Goal: Task Accomplishment & Management: Manage account settings

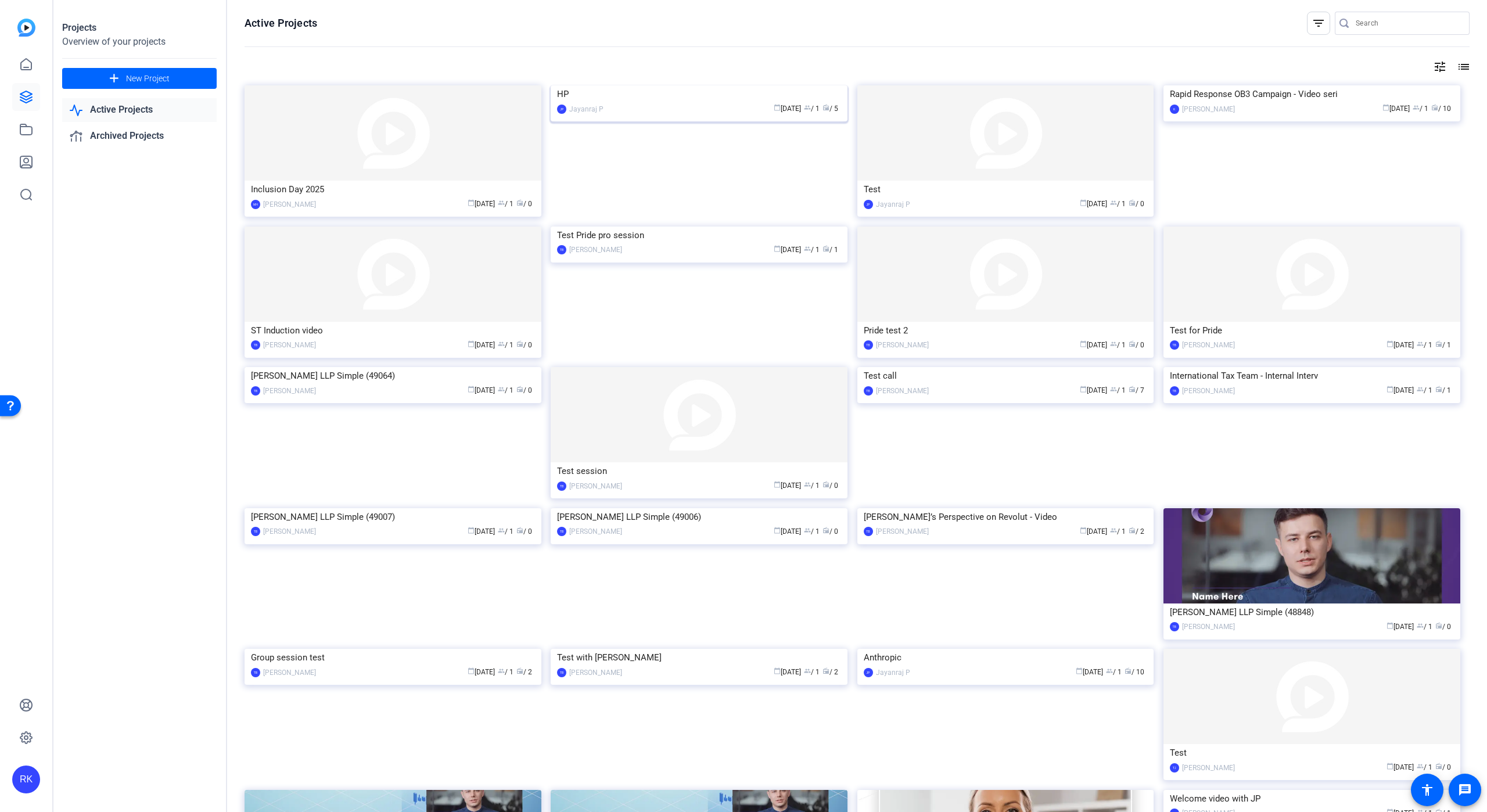
click at [742, 85] on img at bounding box center [698, 85] width 297 height 0
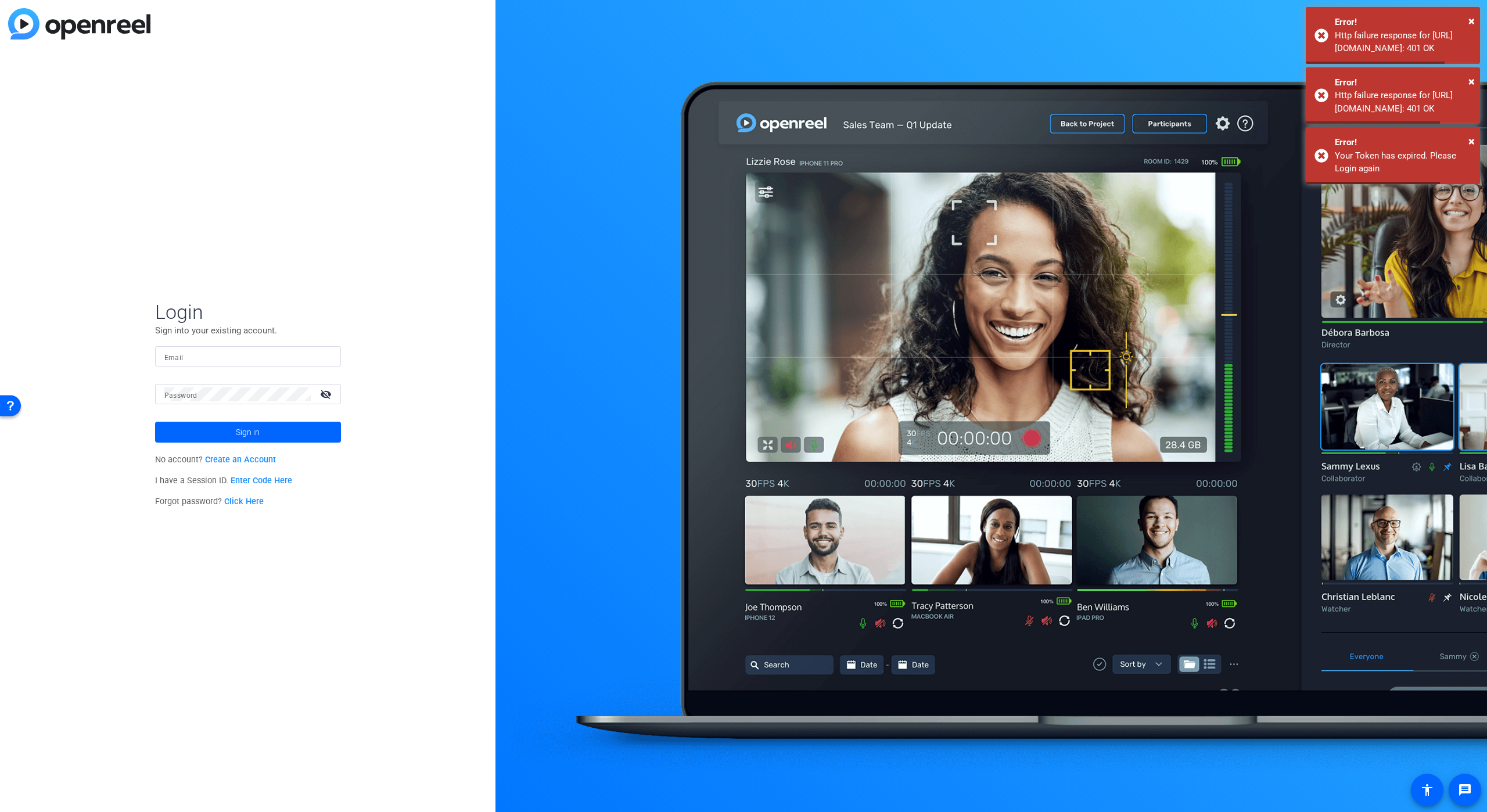
type input "[PERSON_NAME][EMAIL_ADDRESS][PERSON_NAME][DOMAIN_NAME]"
click at [266, 429] on span at bounding box center [247, 432] width 186 height 28
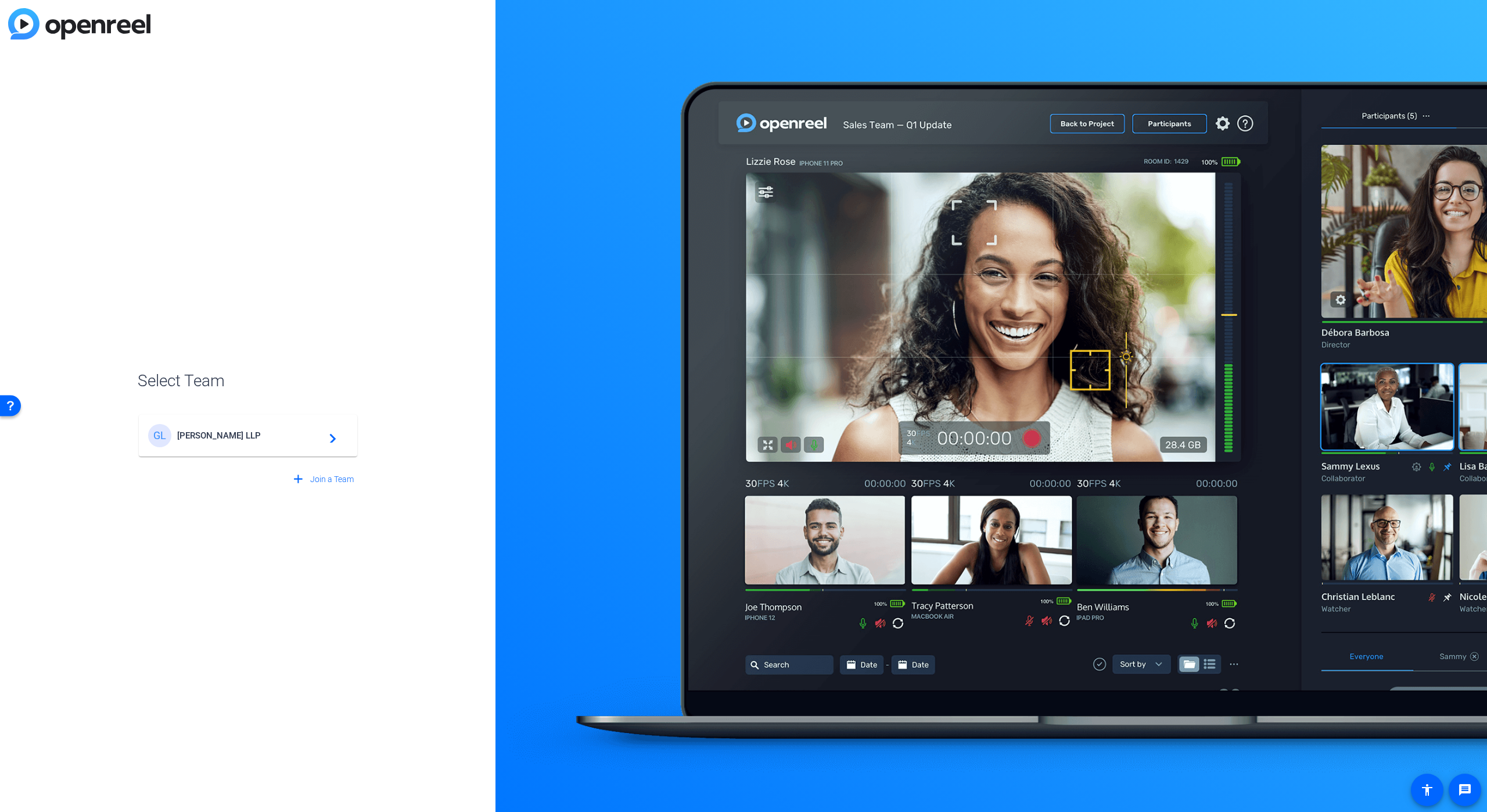
click at [253, 435] on span "[PERSON_NAME] LLP" at bounding box center [249, 435] width 145 height 10
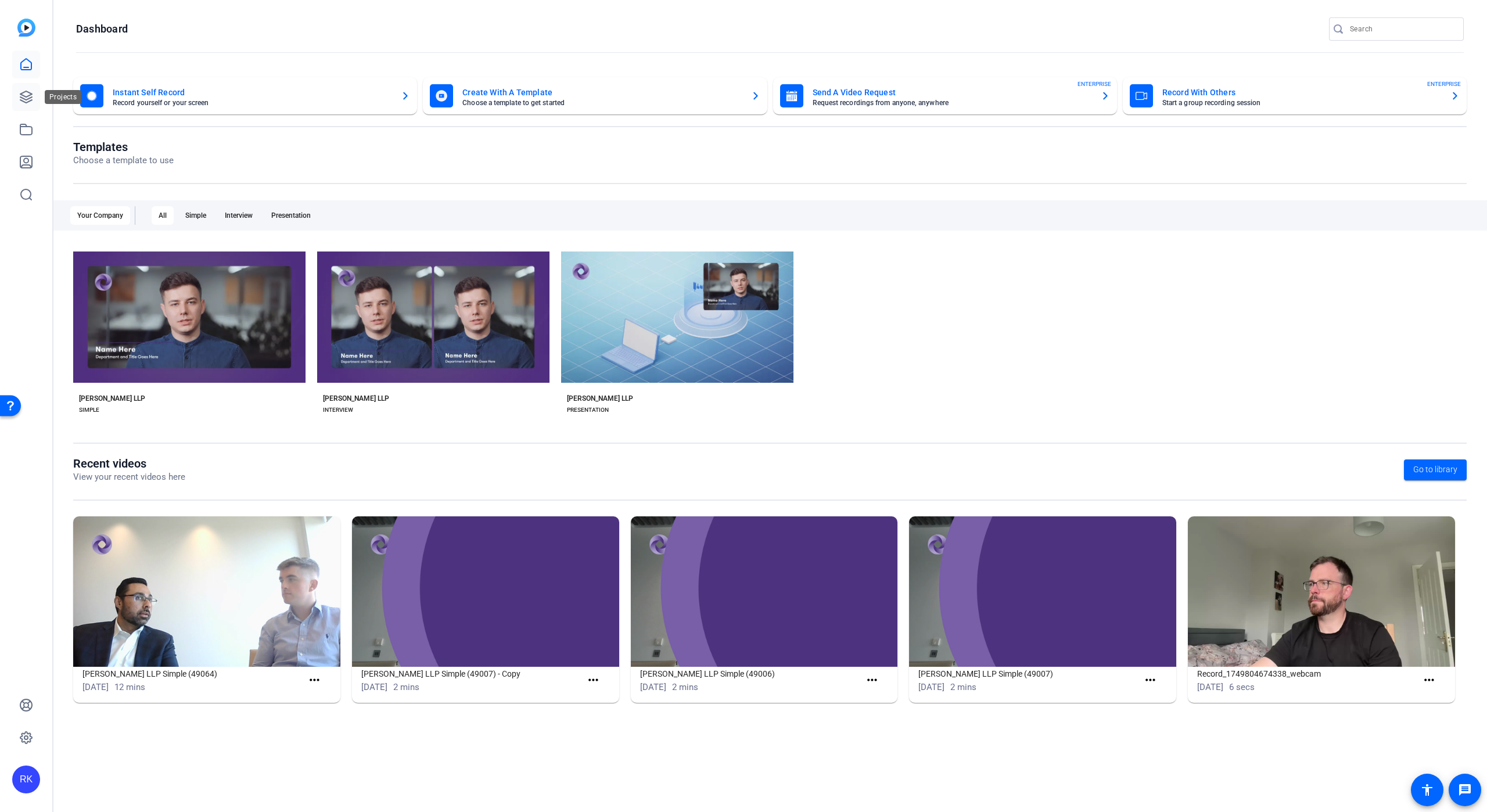
click at [26, 91] on icon at bounding box center [26, 97] width 14 height 14
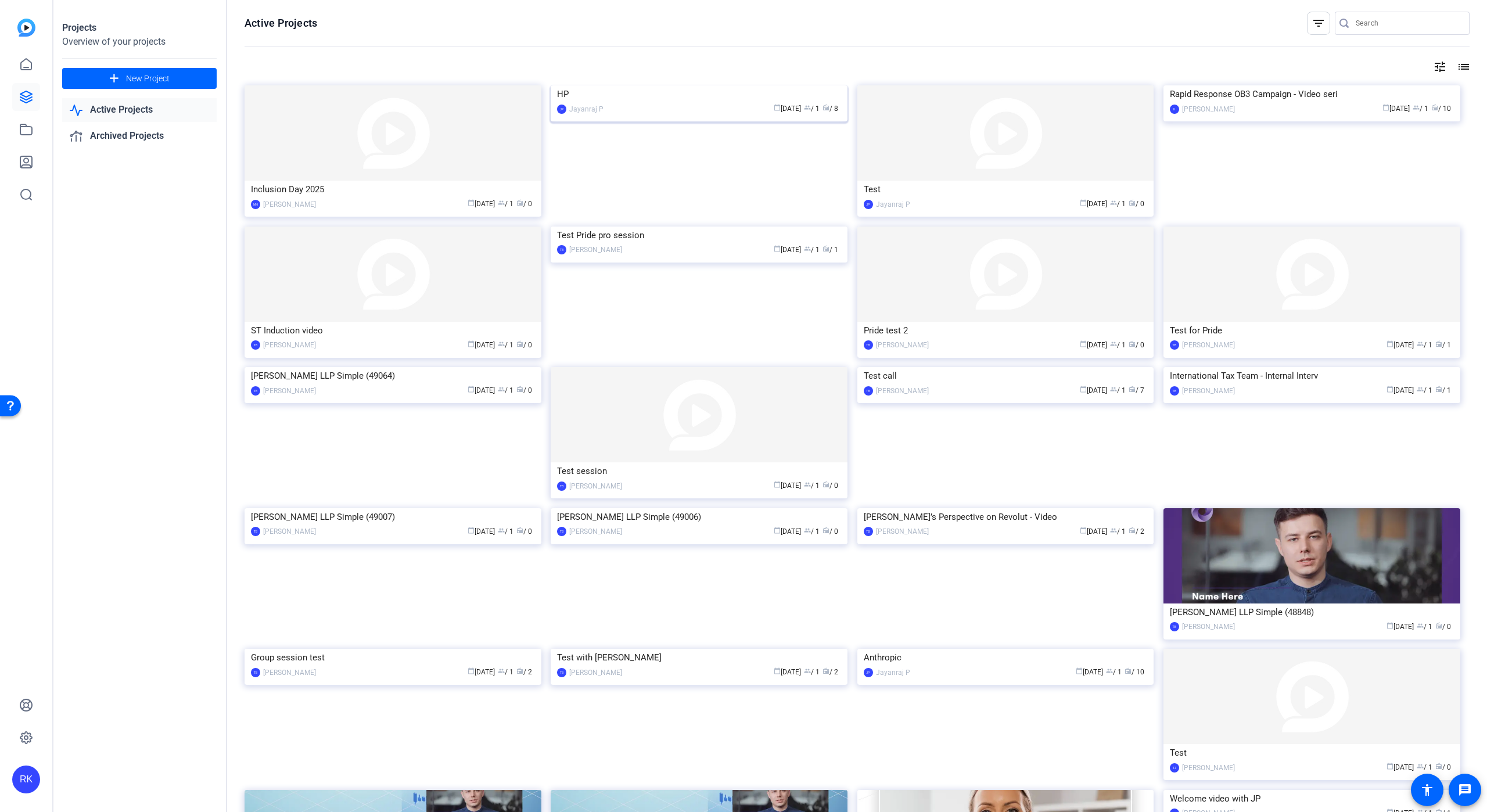
click at [733, 85] on img at bounding box center [698, 85] width 297 height 0
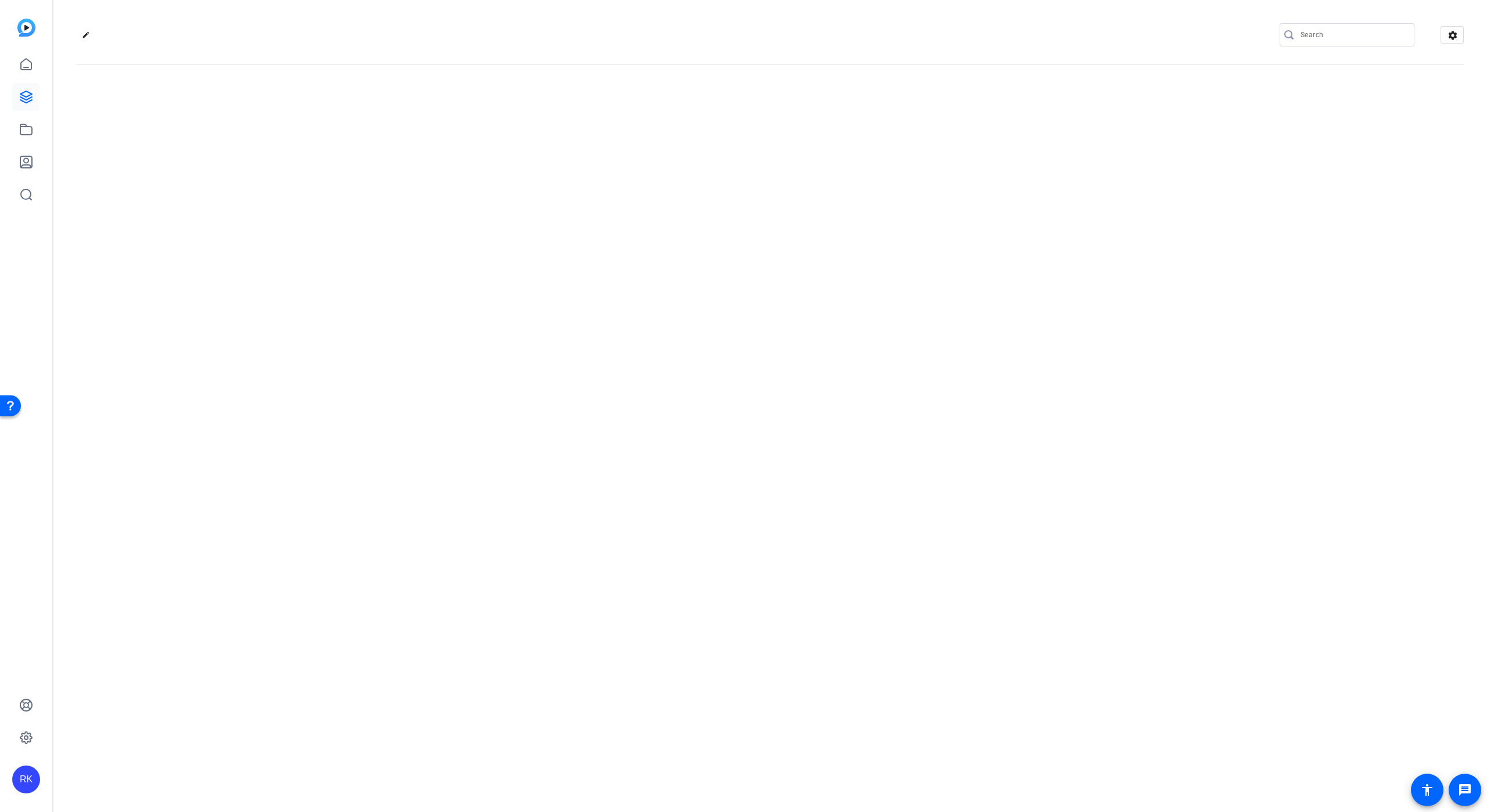
click at [733, 113] on div "edit settings" at bounding box center [771, 406] width 1435 height 812
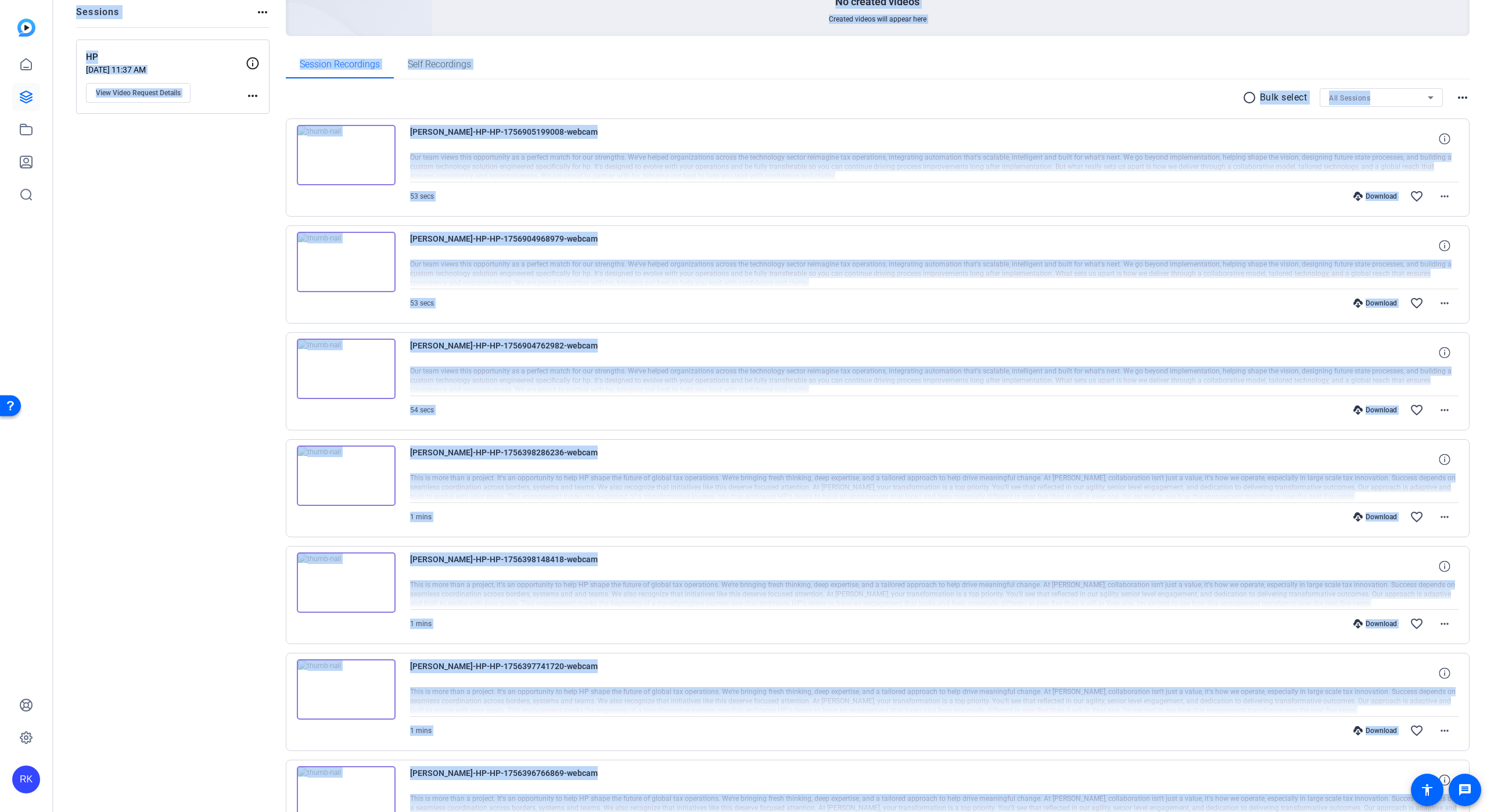
scroll to position [154, 0]
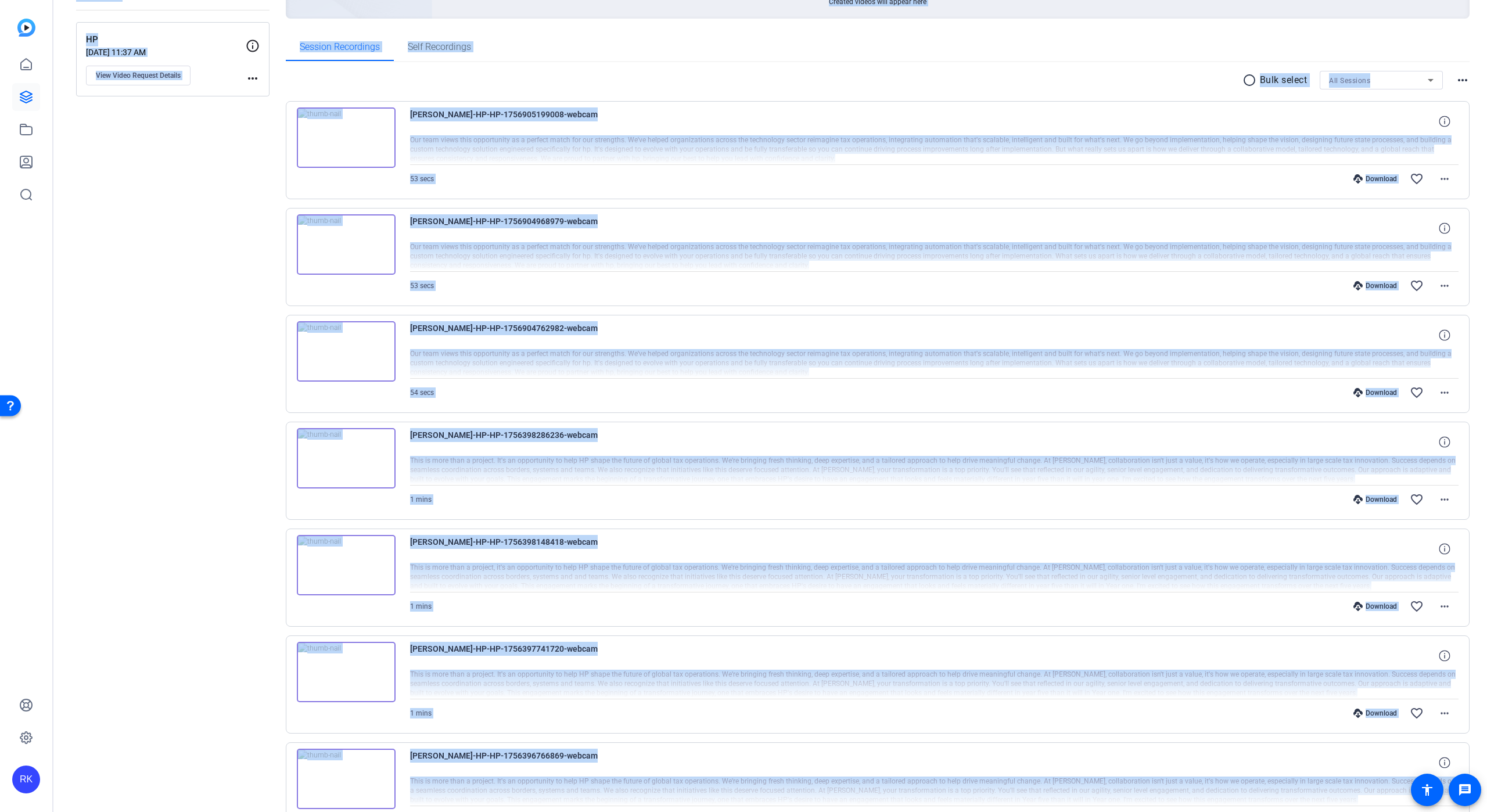
click at [282, 442] on div "Sessions Scripts Sessions more_horiz HP [DATE] 11:37 AM View Video Request Deta…" at bounding box center [771, 457] width 1435 height 1084
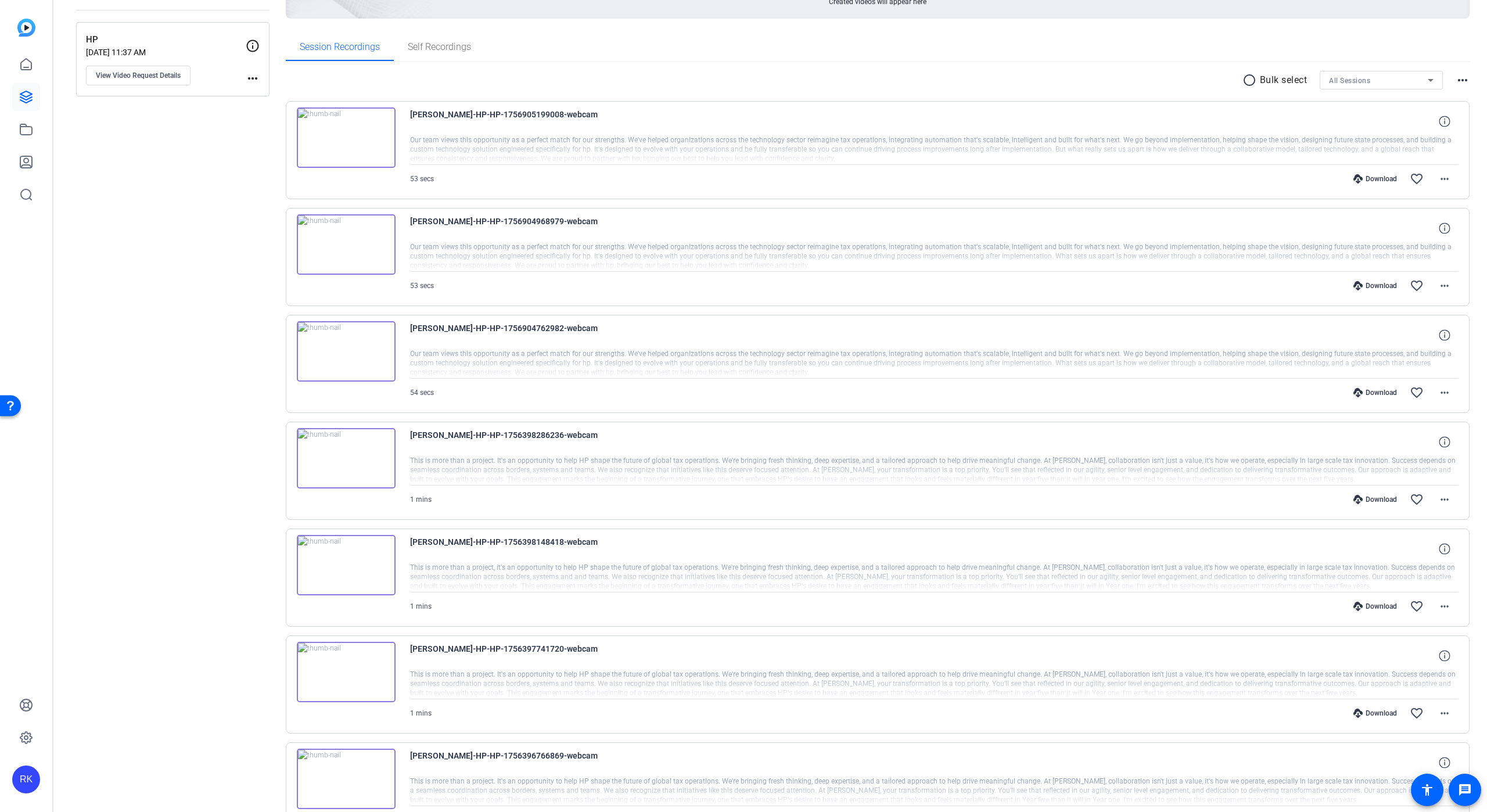
click at [345, 134] on img at bounding box center [346, 137] width 99 height 60
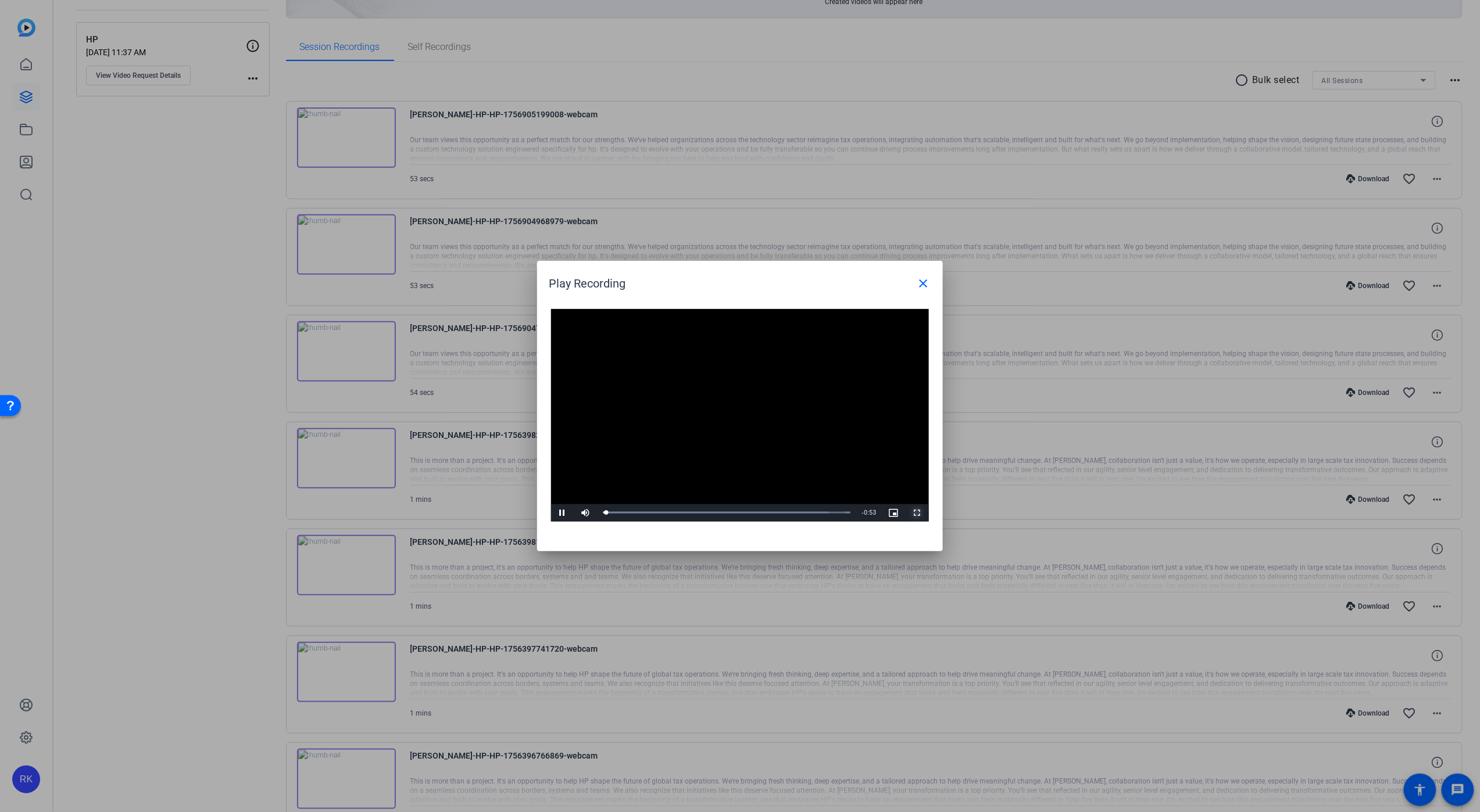
click at [916, 513] on span "Video Player" at bounding box center [917, 513] width 24 height 0
click at [921, 280] on mat-icon "close" at bounding box center [923, 283] width 14 height 14
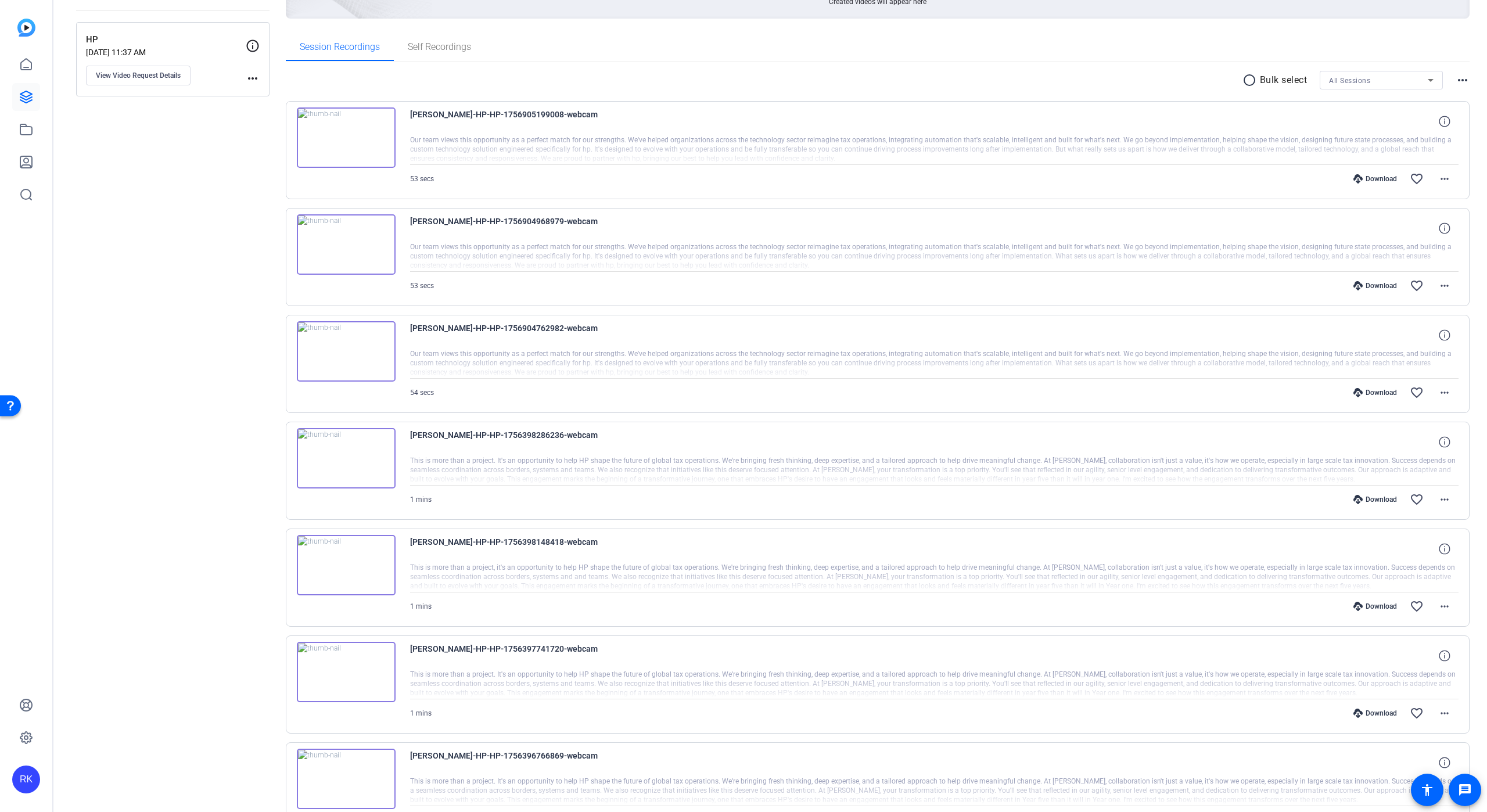
click at [345, 458] on img at bounding box center [346, 458] width 99 height 60
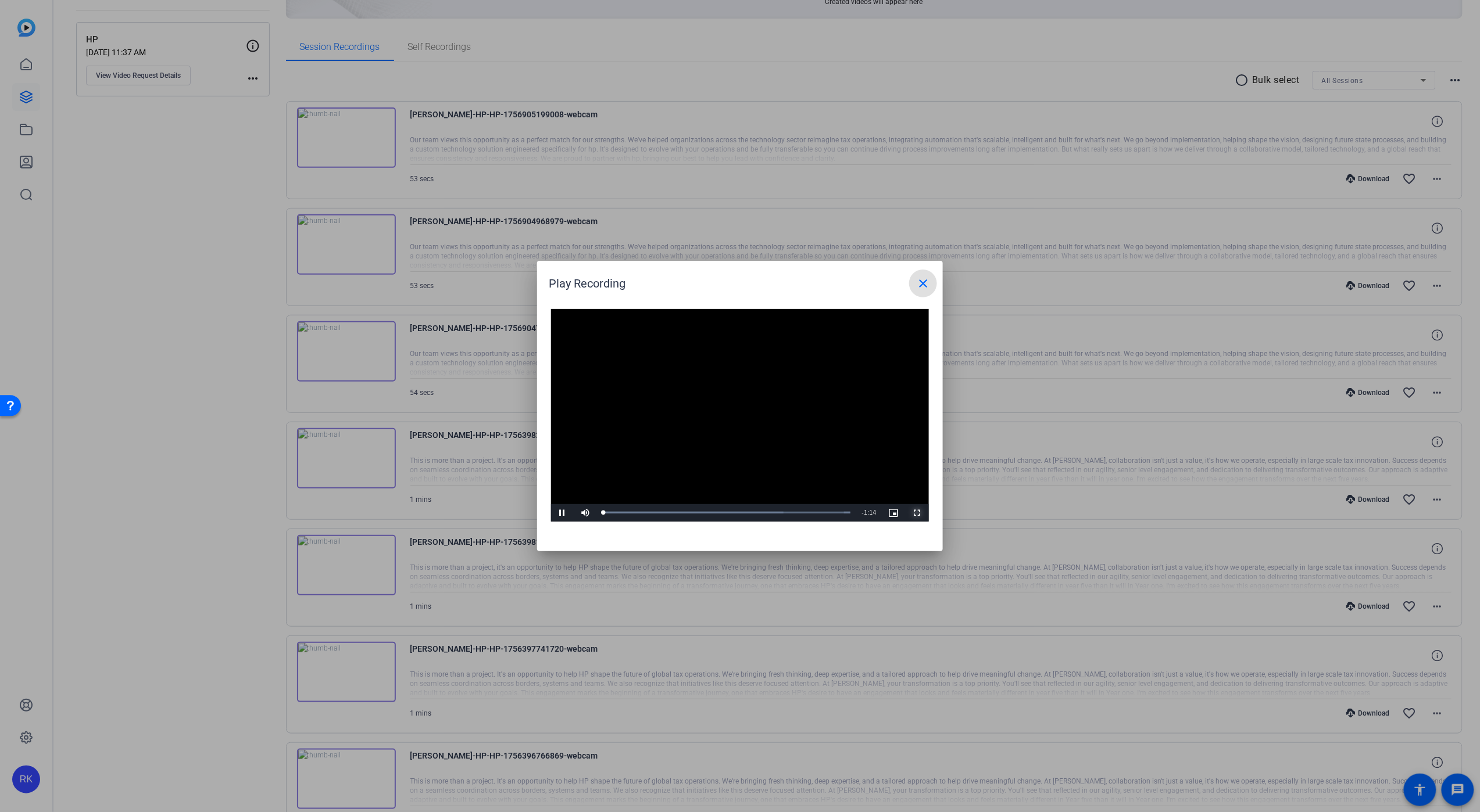
click at [917, 513] on span "Video Player" at bounding box center [917, 513] width 24 height 0
click at [924, 278] on mat-icon "close" at bounding box center [923, 283] width 14 height 14
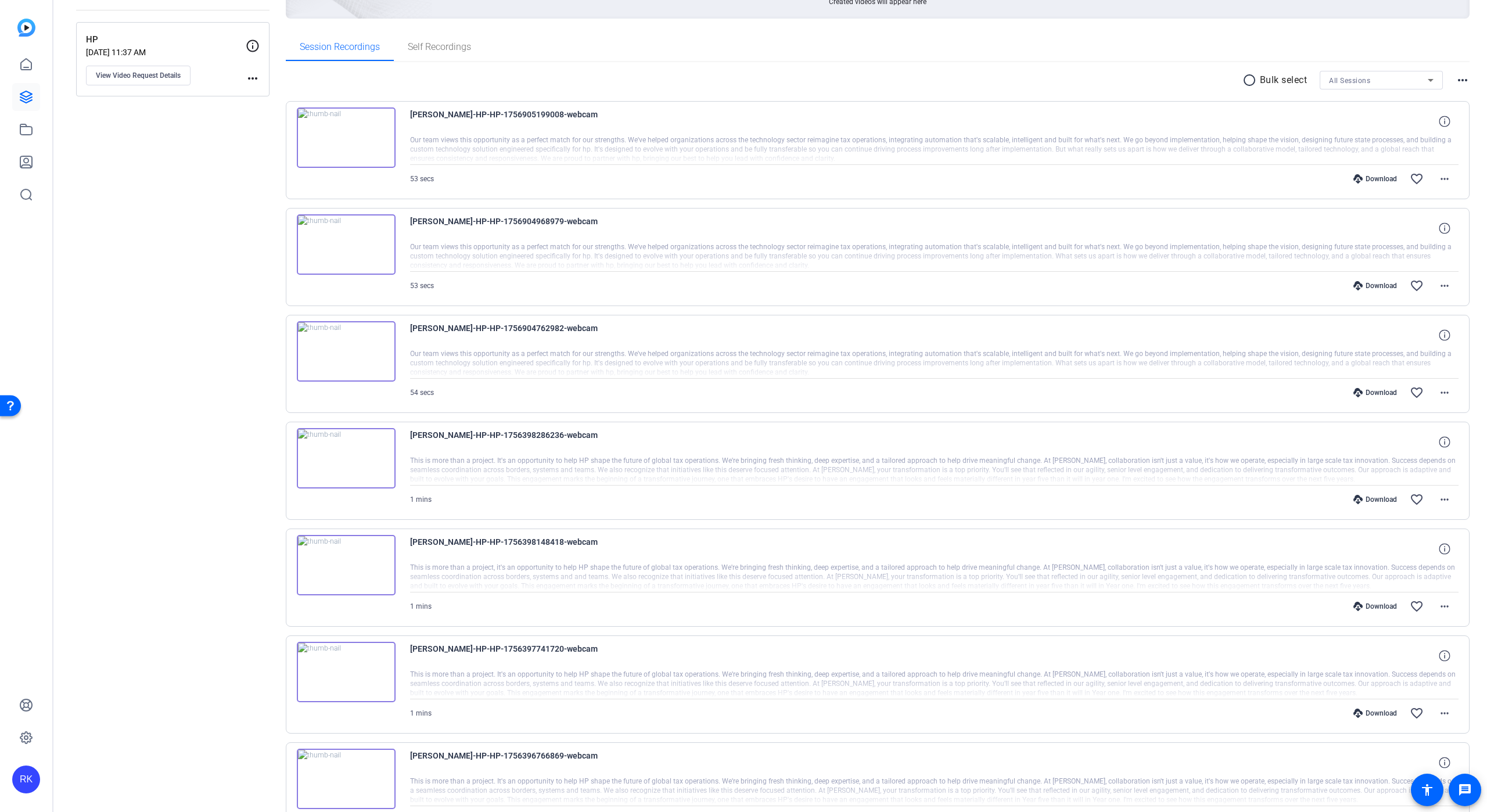
click at [346, 562] on img at bounding box center [346, 565] width 99 height 60
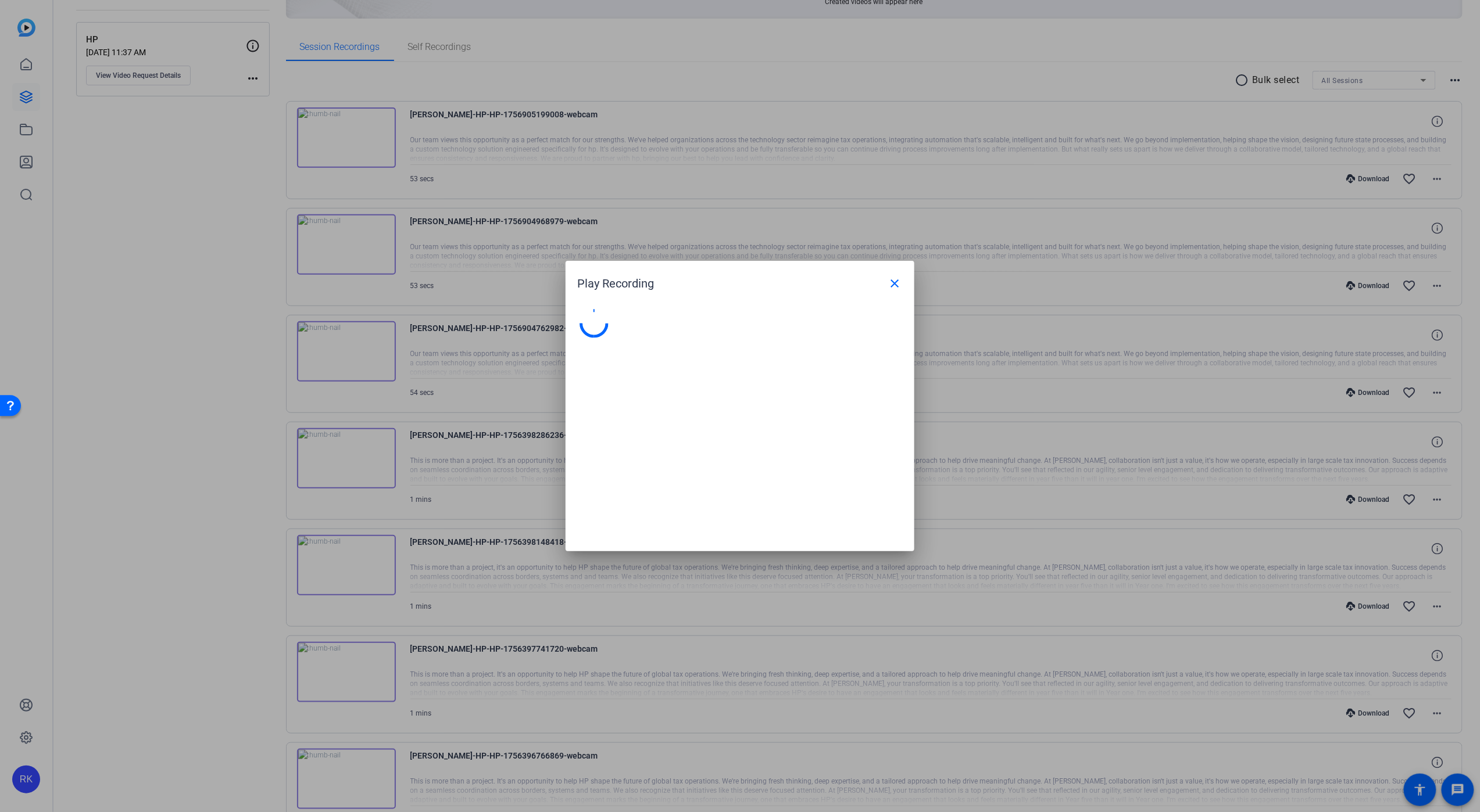
click at [346, 562] on div at bounding box center [740, 406] width 1480 height 812
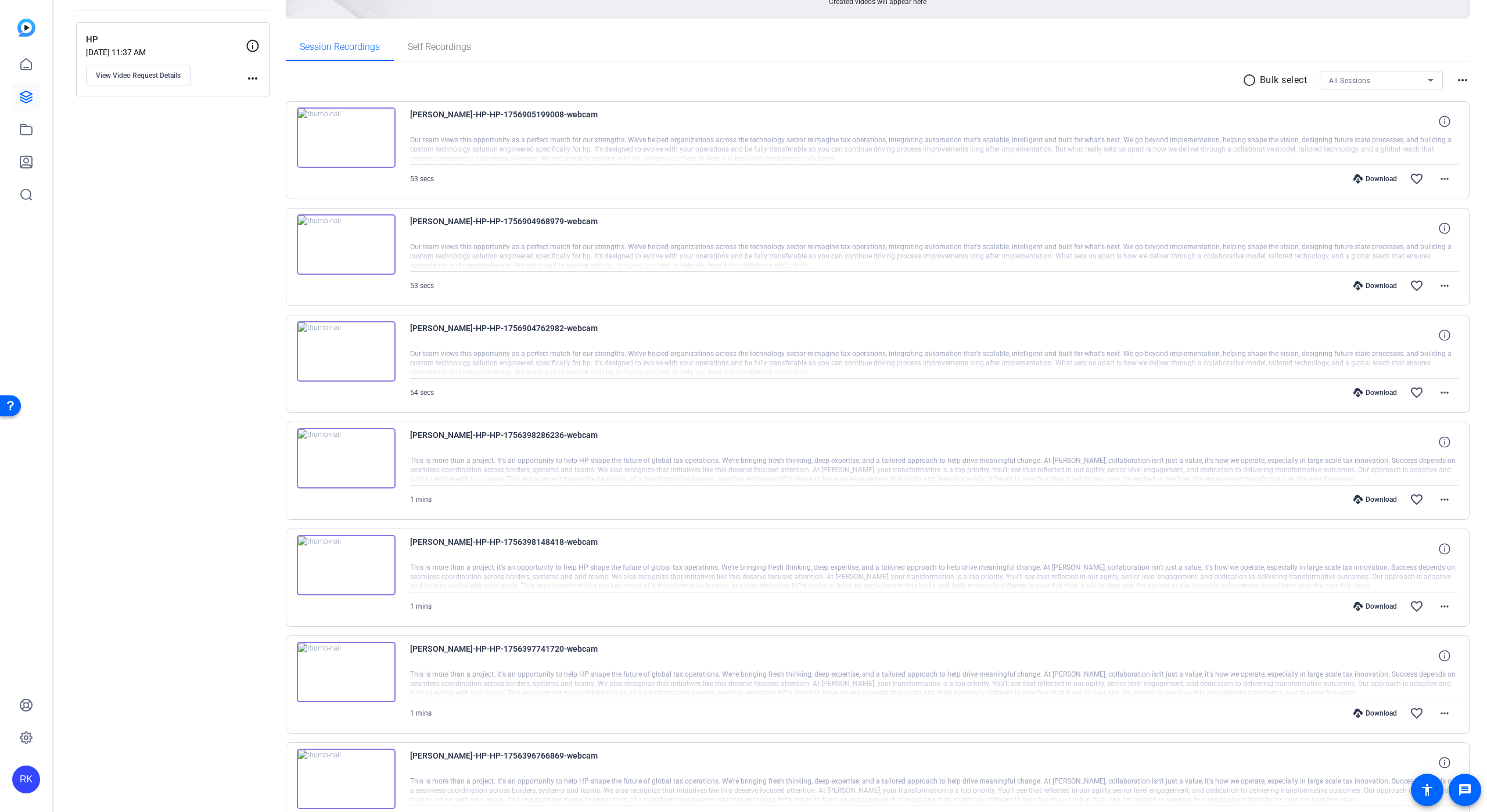
click at [346, 565] on img at bounding box center [346, 565] width 99 height 60
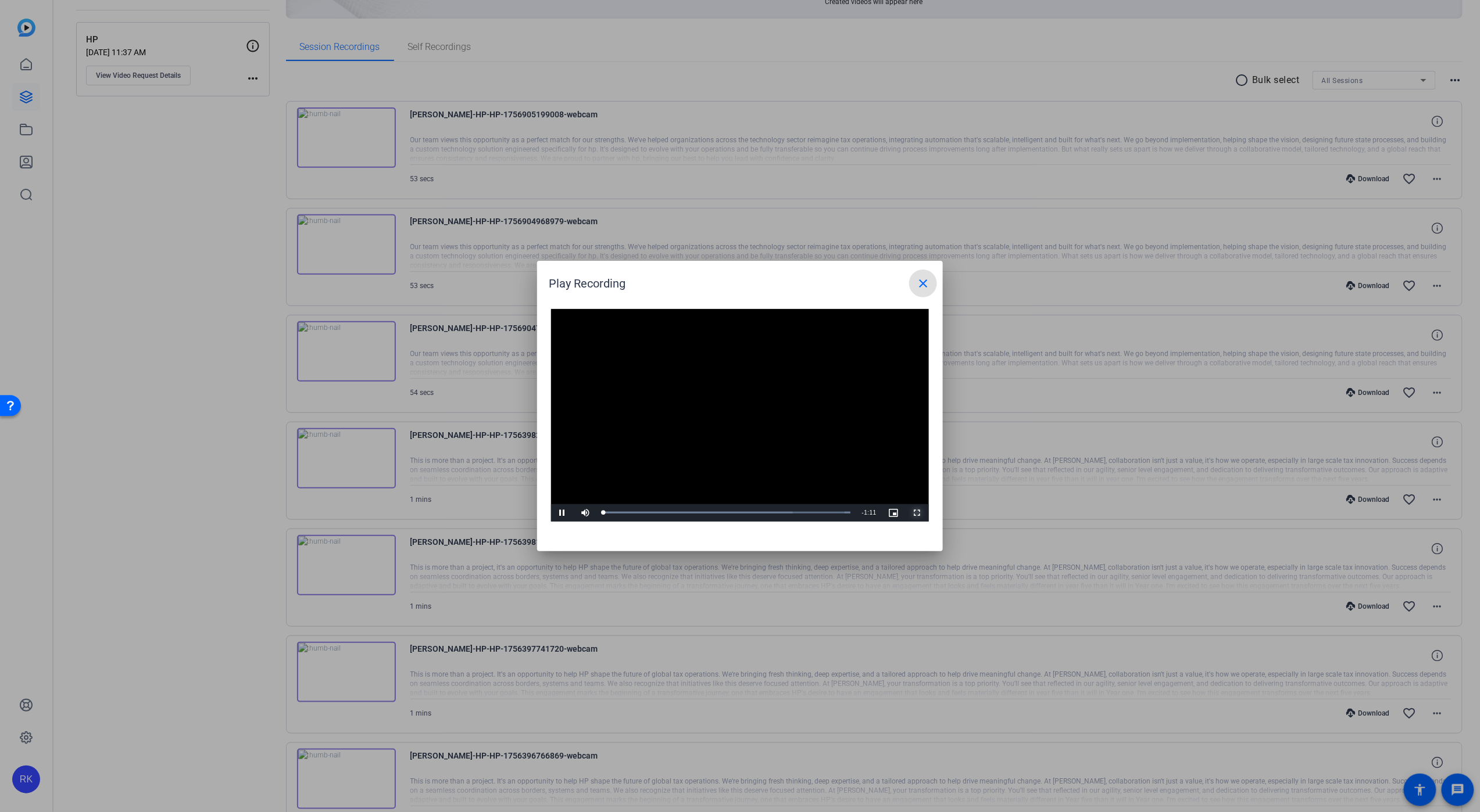
click at [918, 513] on span "Video Player" at bounding box center [917, 513] width 24 height 0
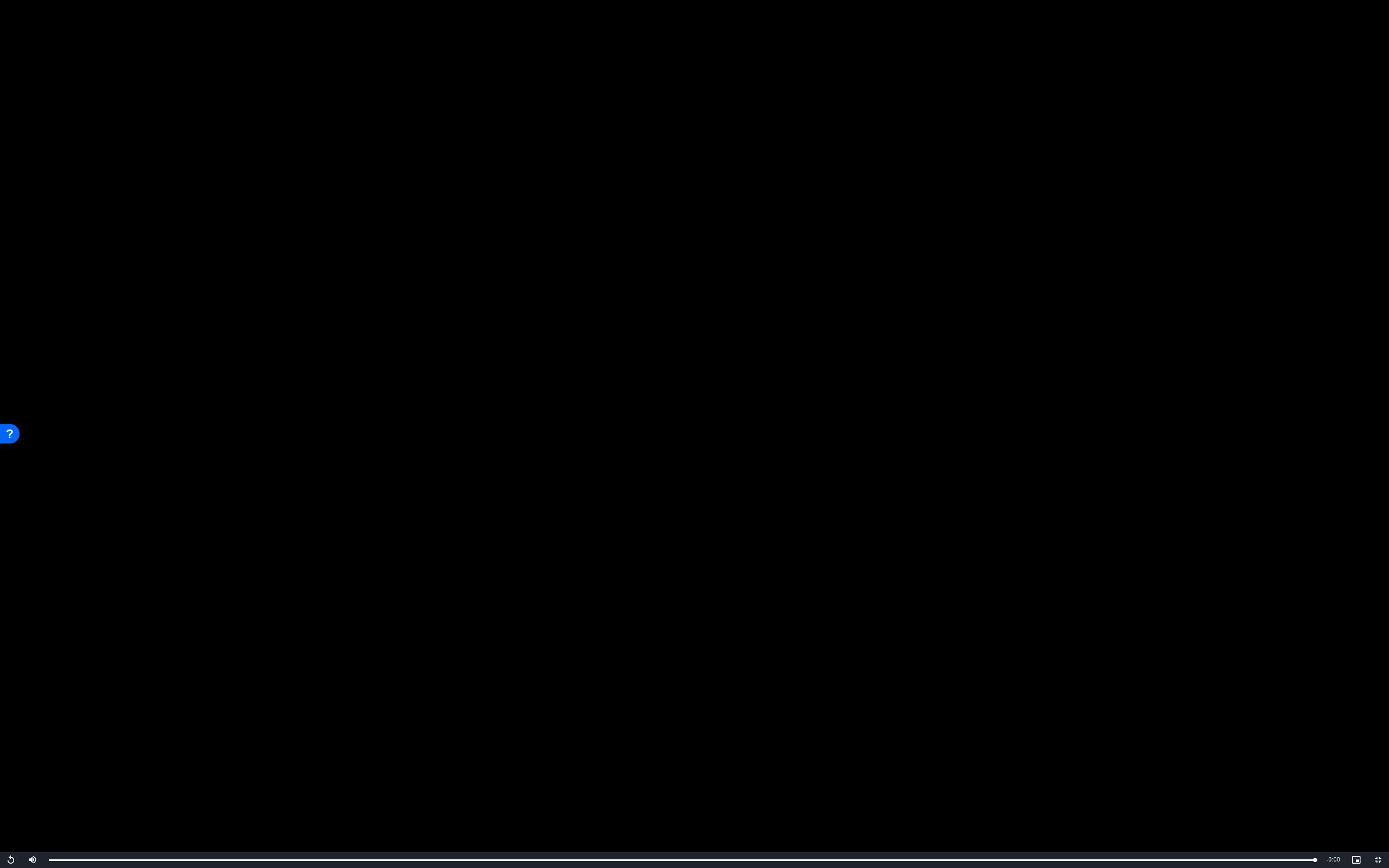
click at [419, 363] on video "Video Player" at bounding box center [694, 434] width 1389 height 868
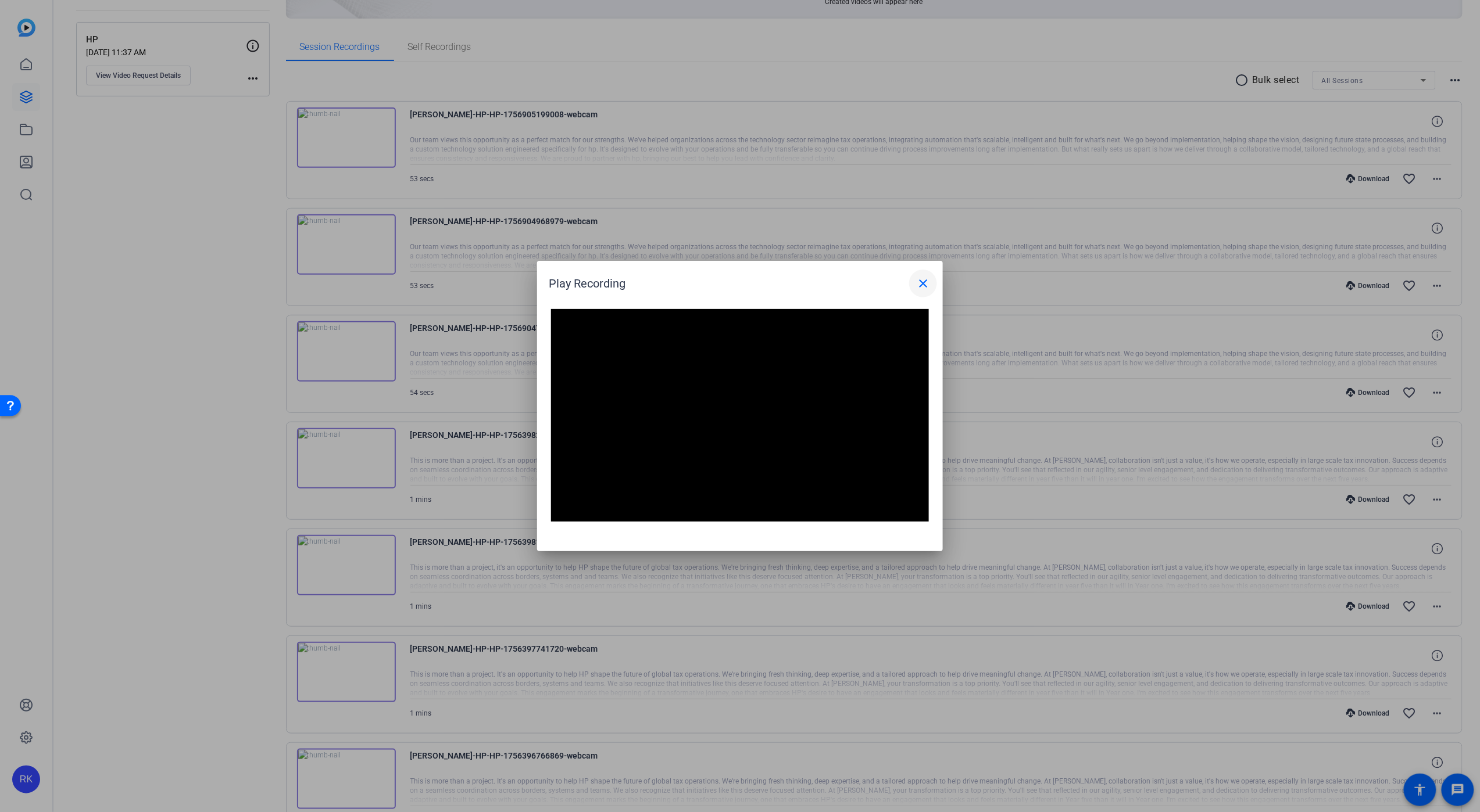
click at [925, 283] on mat-icon "close" at bounding box center [923, 283] width 14 height 14
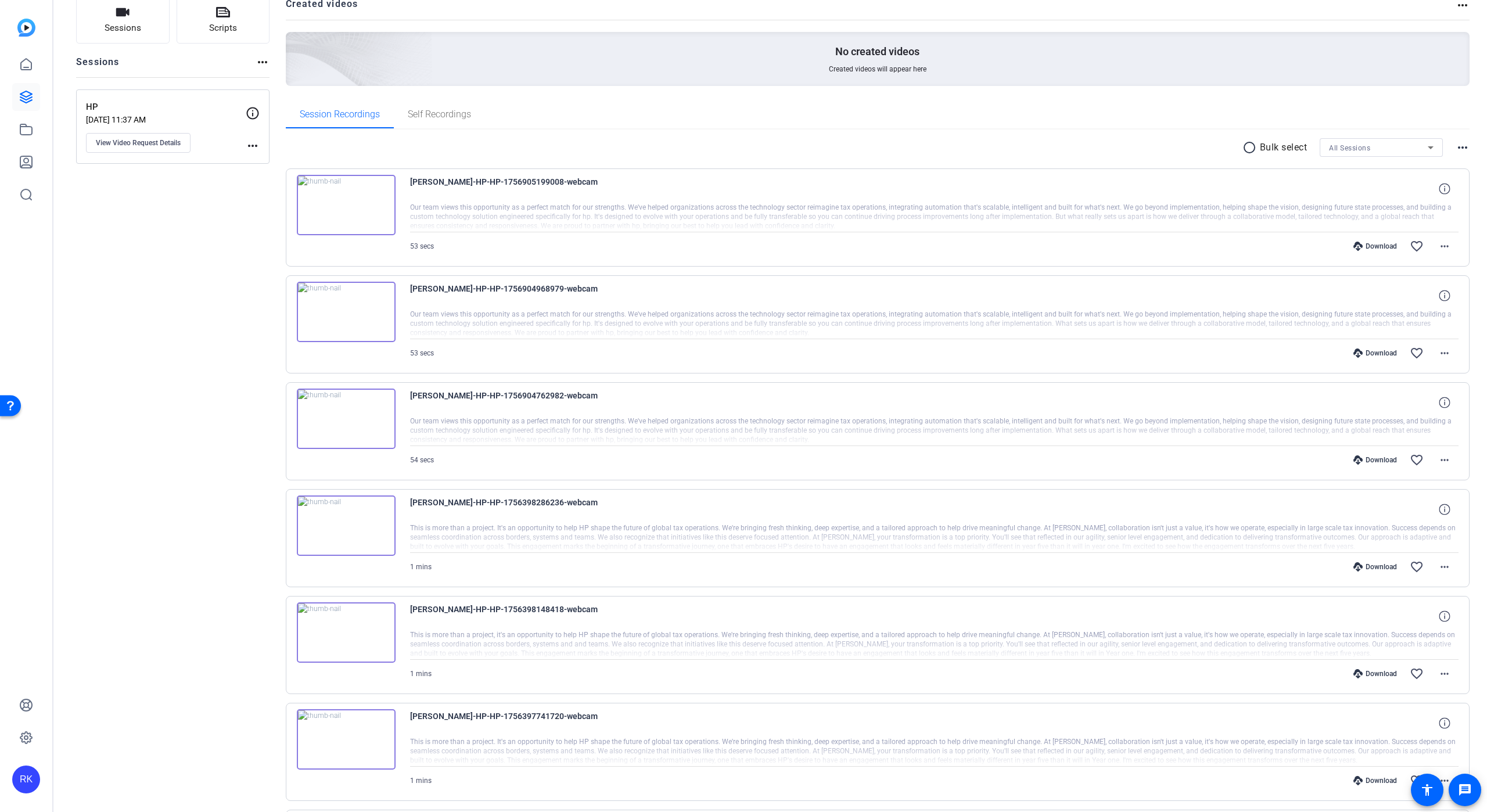
scroll to position [0, 0]
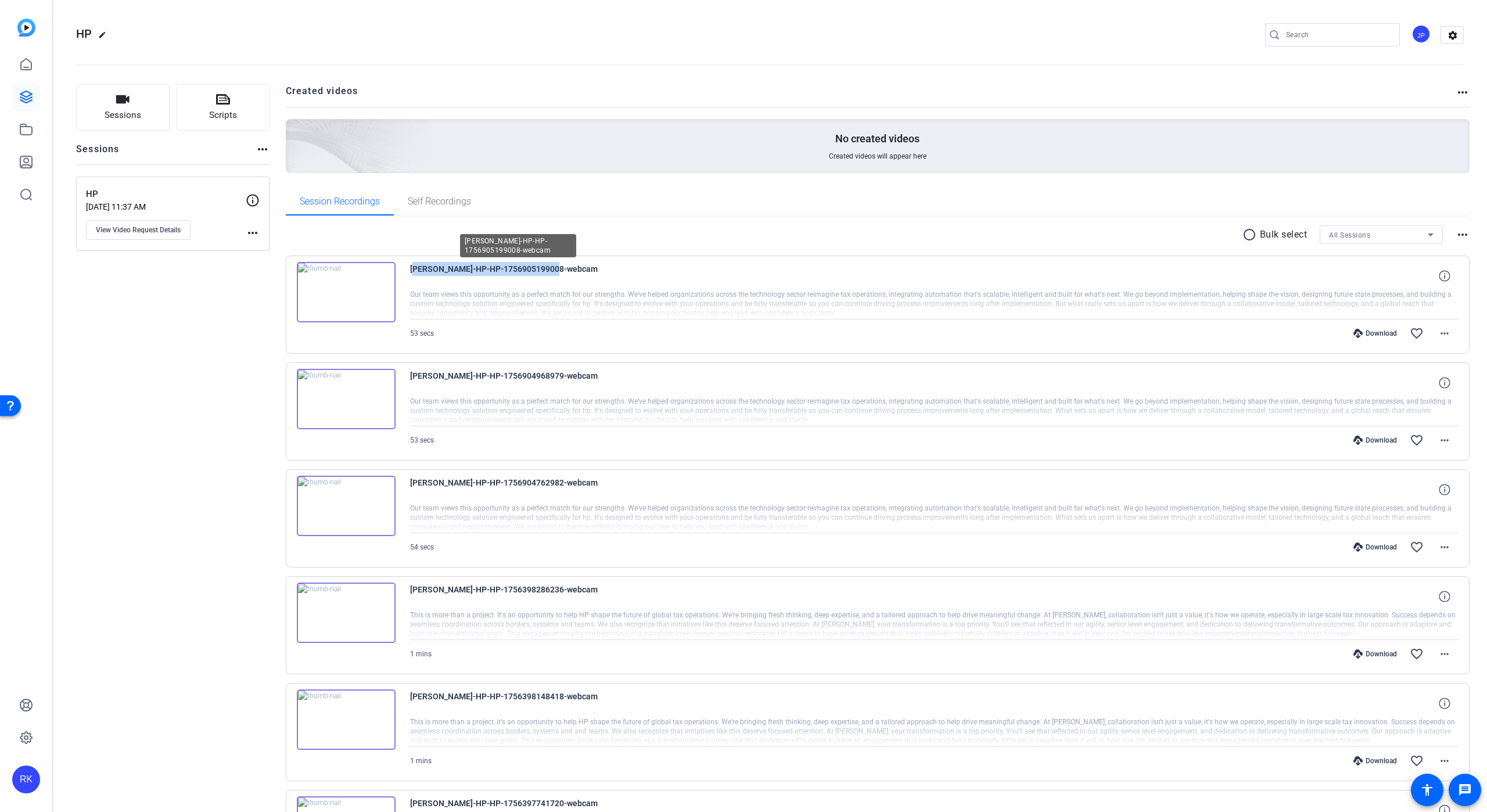
drag, startPoint x: 413, startPoint y: 267, endPoint x: 555, endPoint y: 270, distance: 142.0
click at [555, 270] on span "[PERSON_NAME]-HP-HP-1756905199008-webcam" at bounding box center [518, 276] width 215 height 28
copy span "[PERSON_NAME]-HP-HP-1756905199008-webcam"
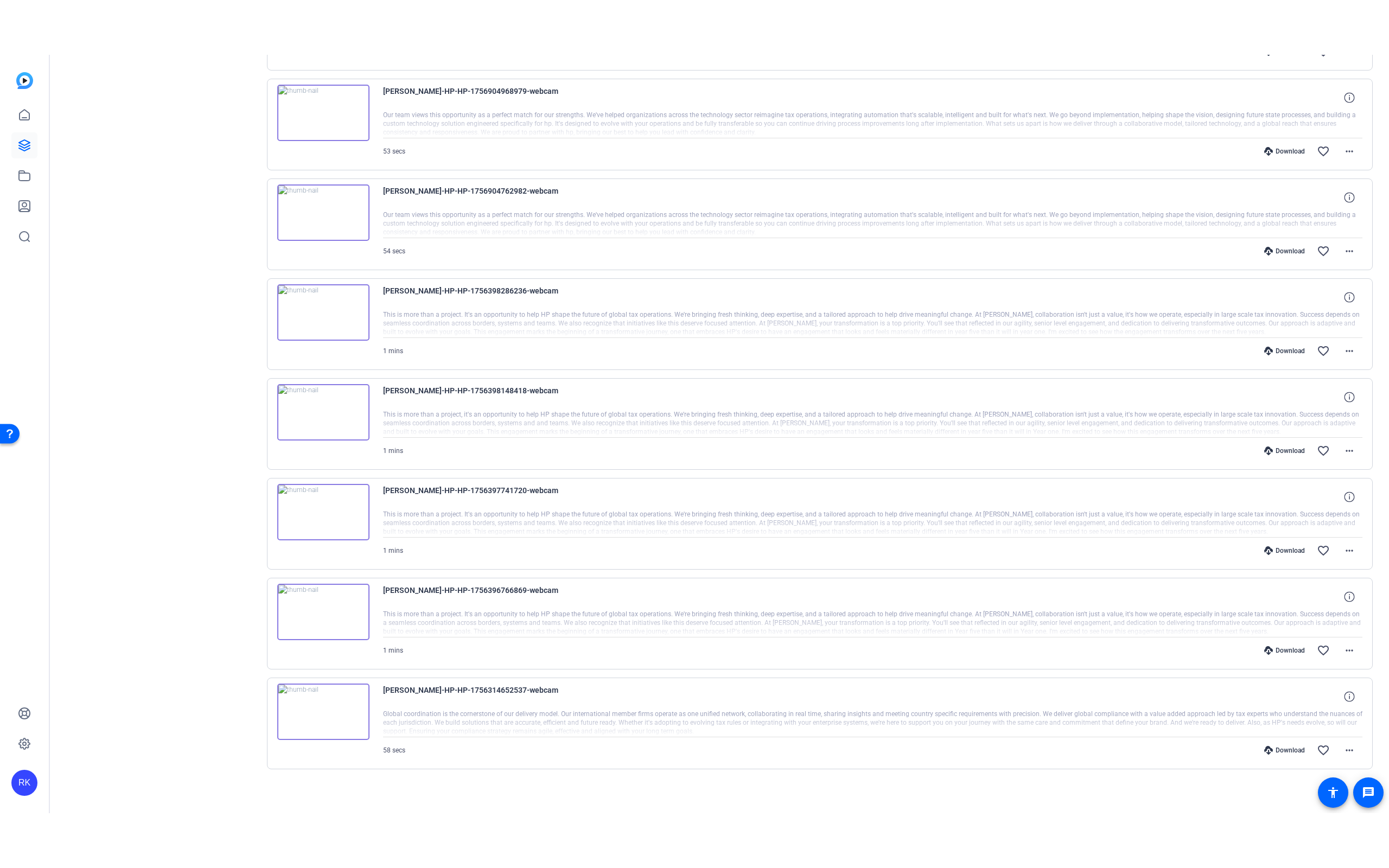
scroll to position [322, 0]
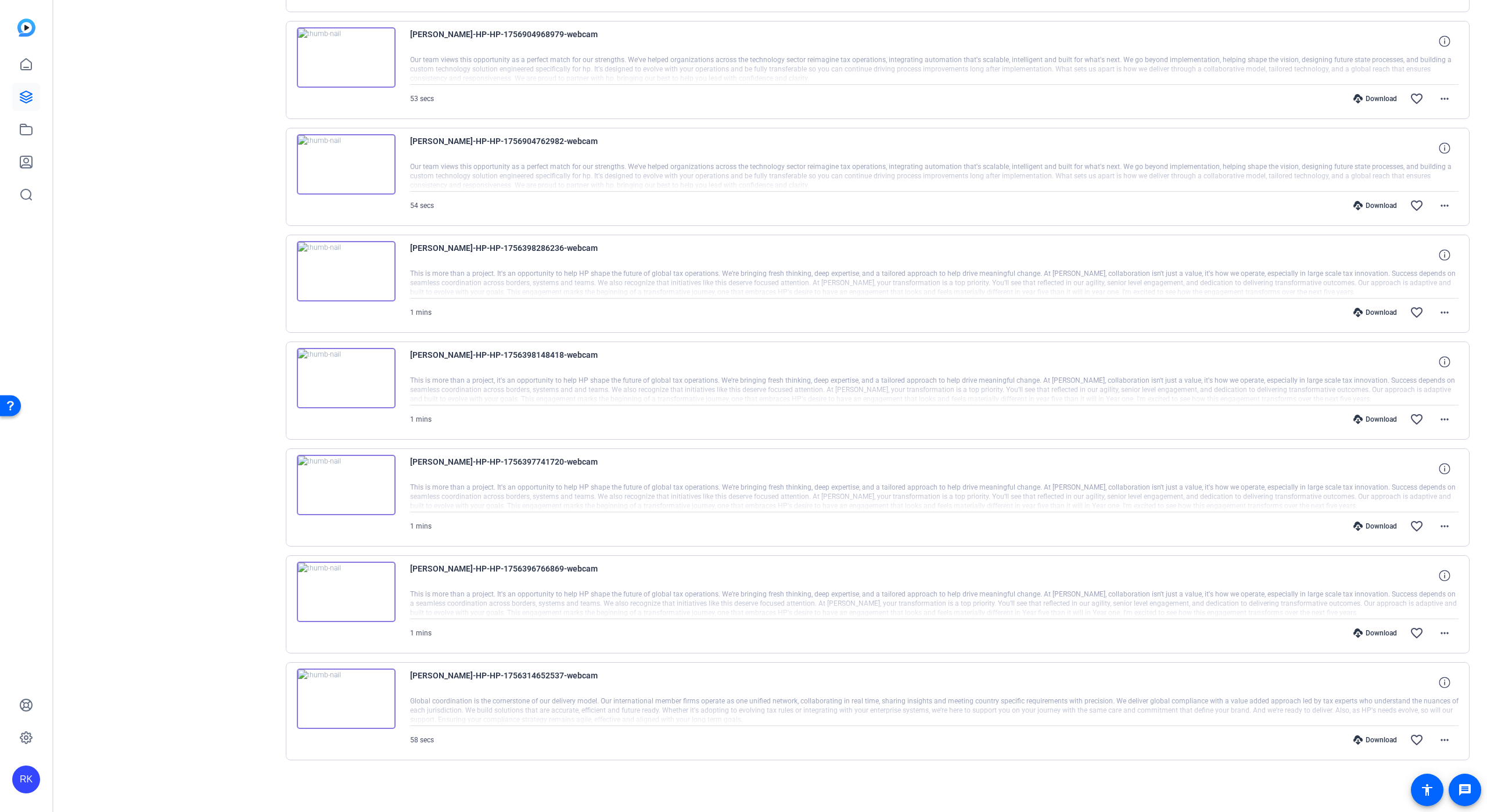
click at [346, 695] on img at bounding box center [346, 698] width 99 height 60
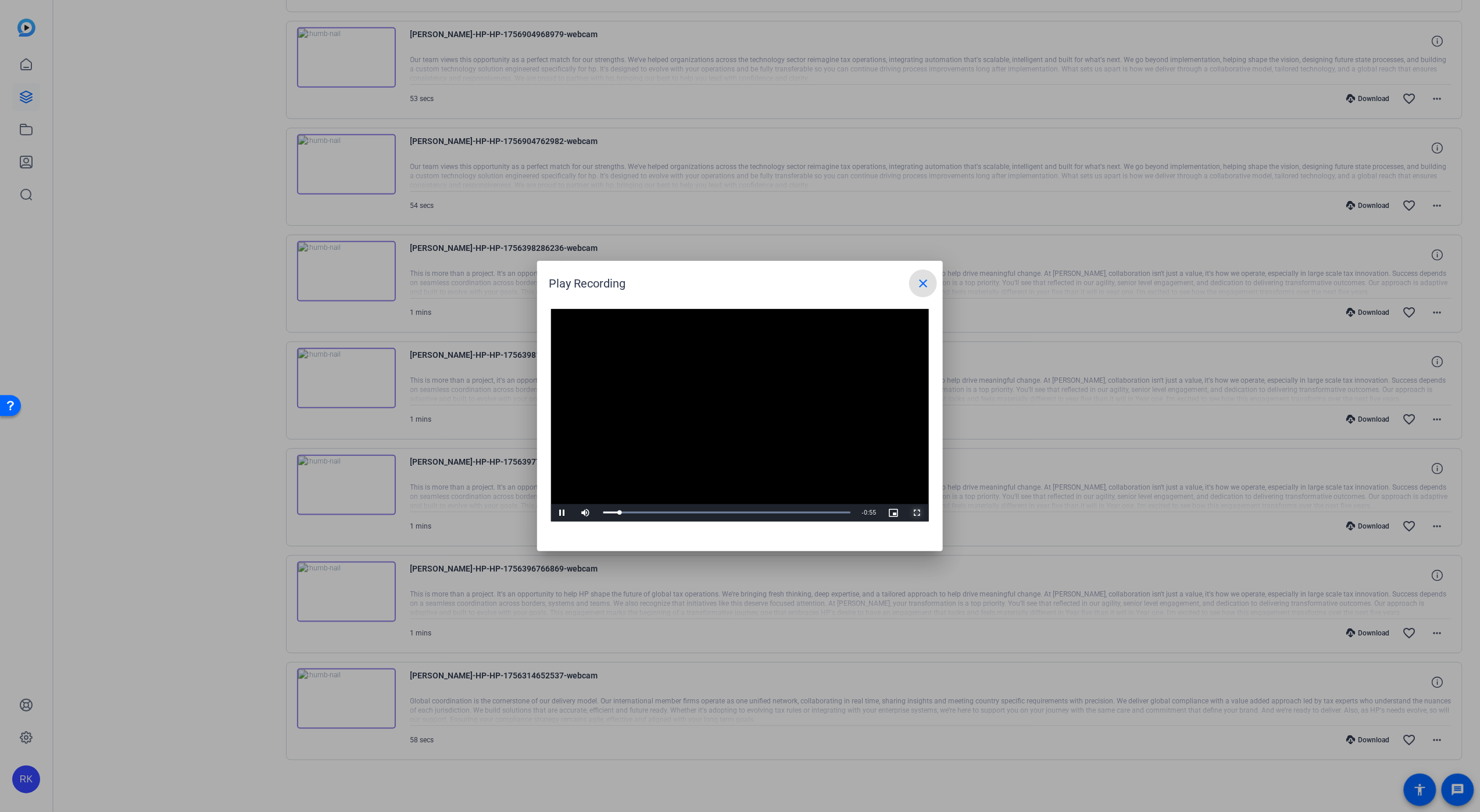
click at [915, 513] on span "Video Player" at bounding box center [917, 513] width 24 height 0
click at [926, 282] on mat-icon "close" at bounding box center [923, 283] width 14 height 14
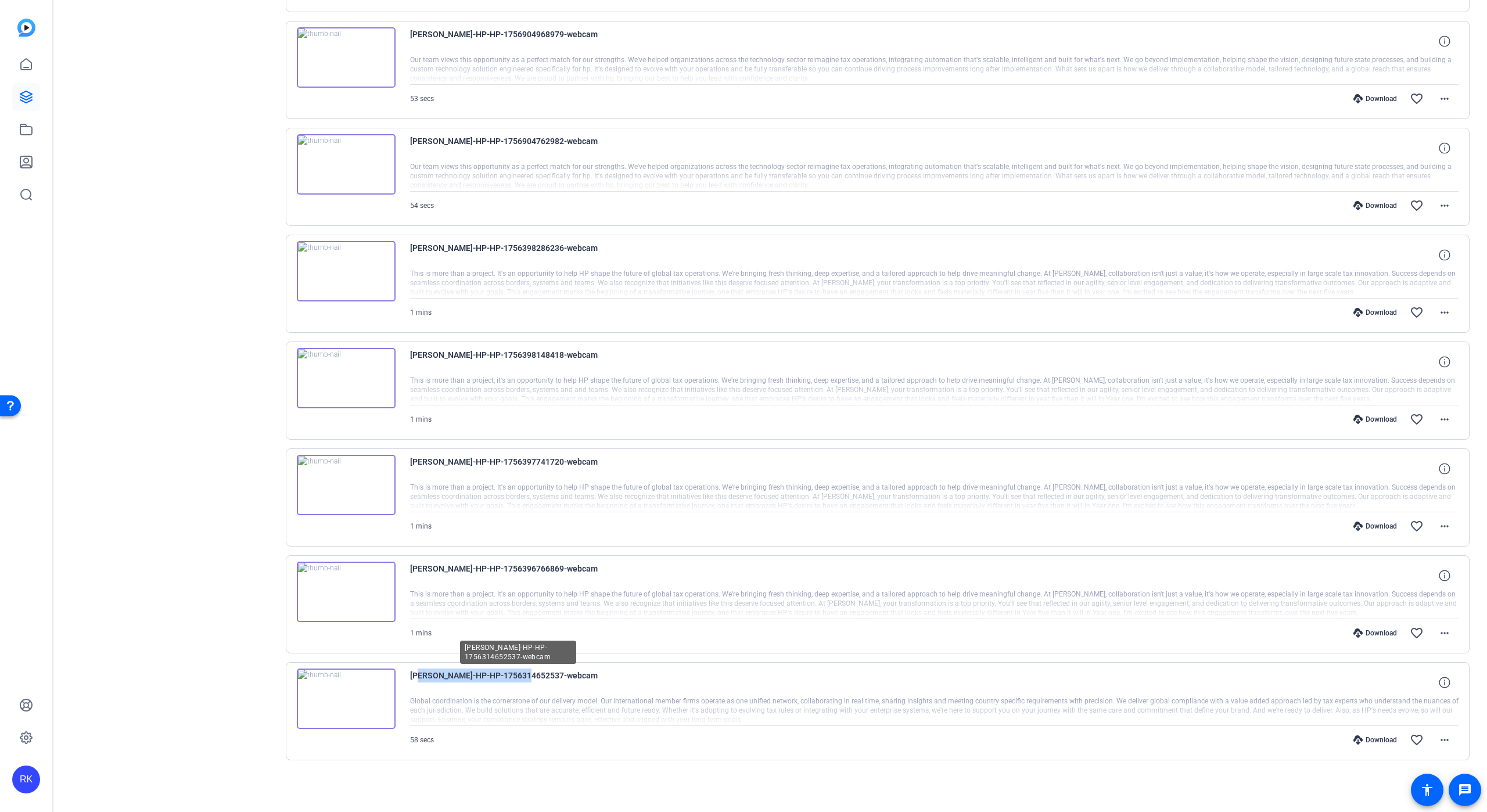
drag, startPoint x: 414, startPoint y: 674, endPoint x: 518, endPoint y: 681, distance: 104.2
click at [518, 681] on span "[PERSON_NAME]-HP-HP-1756314652537-webcam" at bounding box center [518, 683] width 215 height 28
drag, startPoint x: 410, startPoint y: 674, endPoint x: 583, endPoint y: 687, distance: 173.5
click at [583, 687] on span "[PERSON_NAME]-HP-HP-1756314652537-webcam" at bounding box center [518, 683] width 215 height 28
copy span "[PERSON_NAME]-HP-HP-1756314652537-webcam"
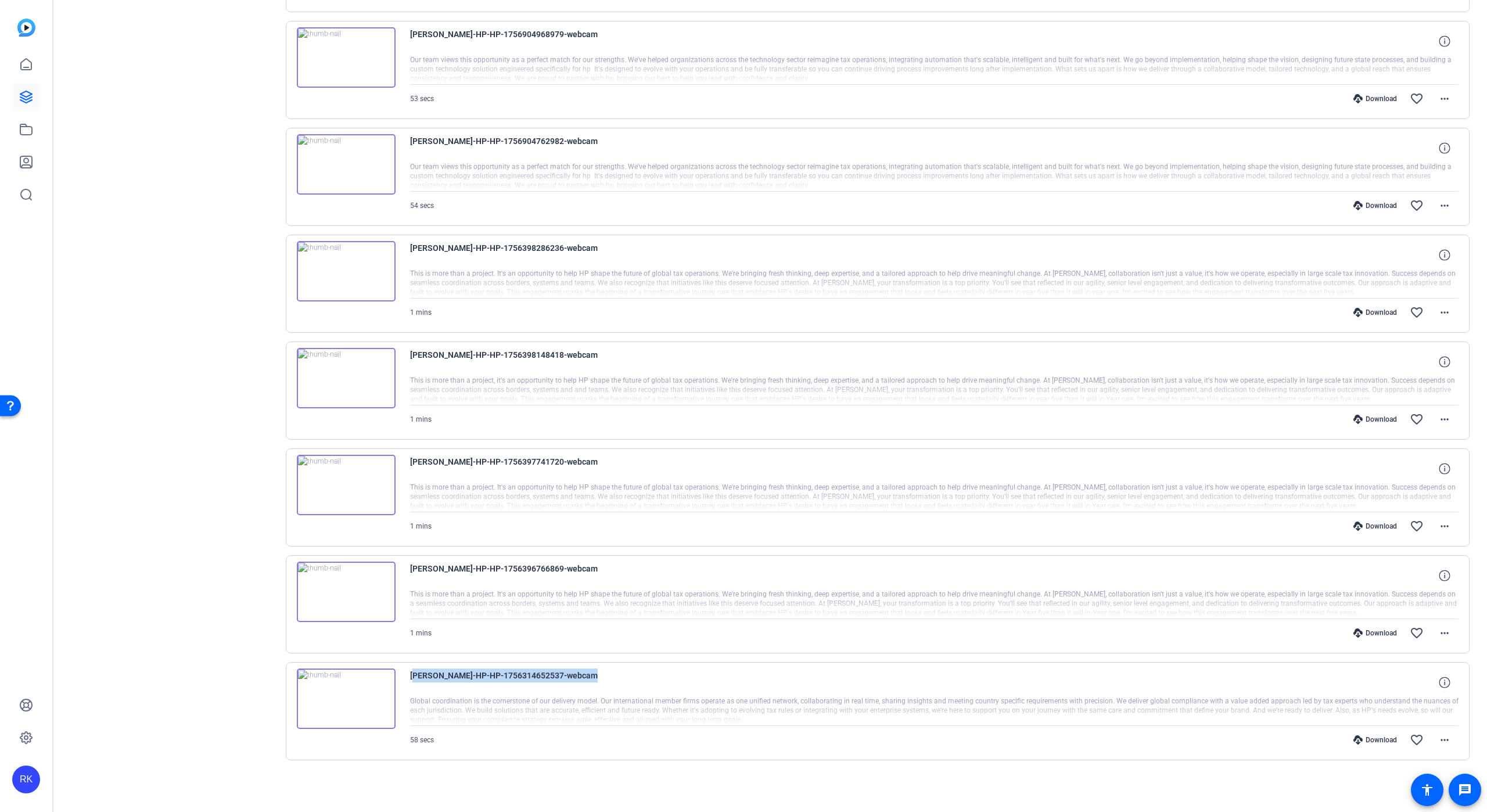
click at [363, 474] on img at bounding box center [346, 485] width 99 height 60
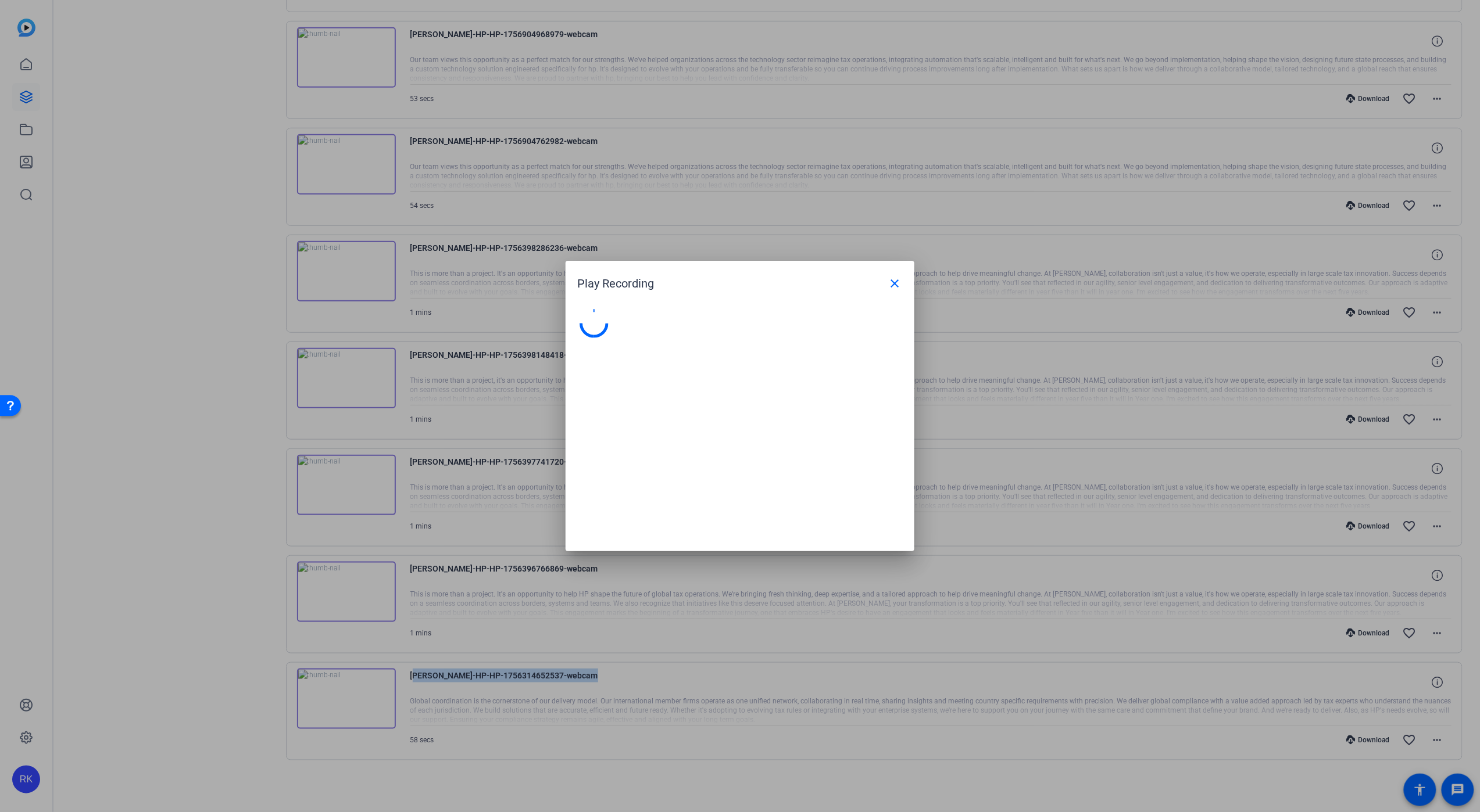
click at [364, 474] on div at bounding box center [740, 406] width 1480 height 812
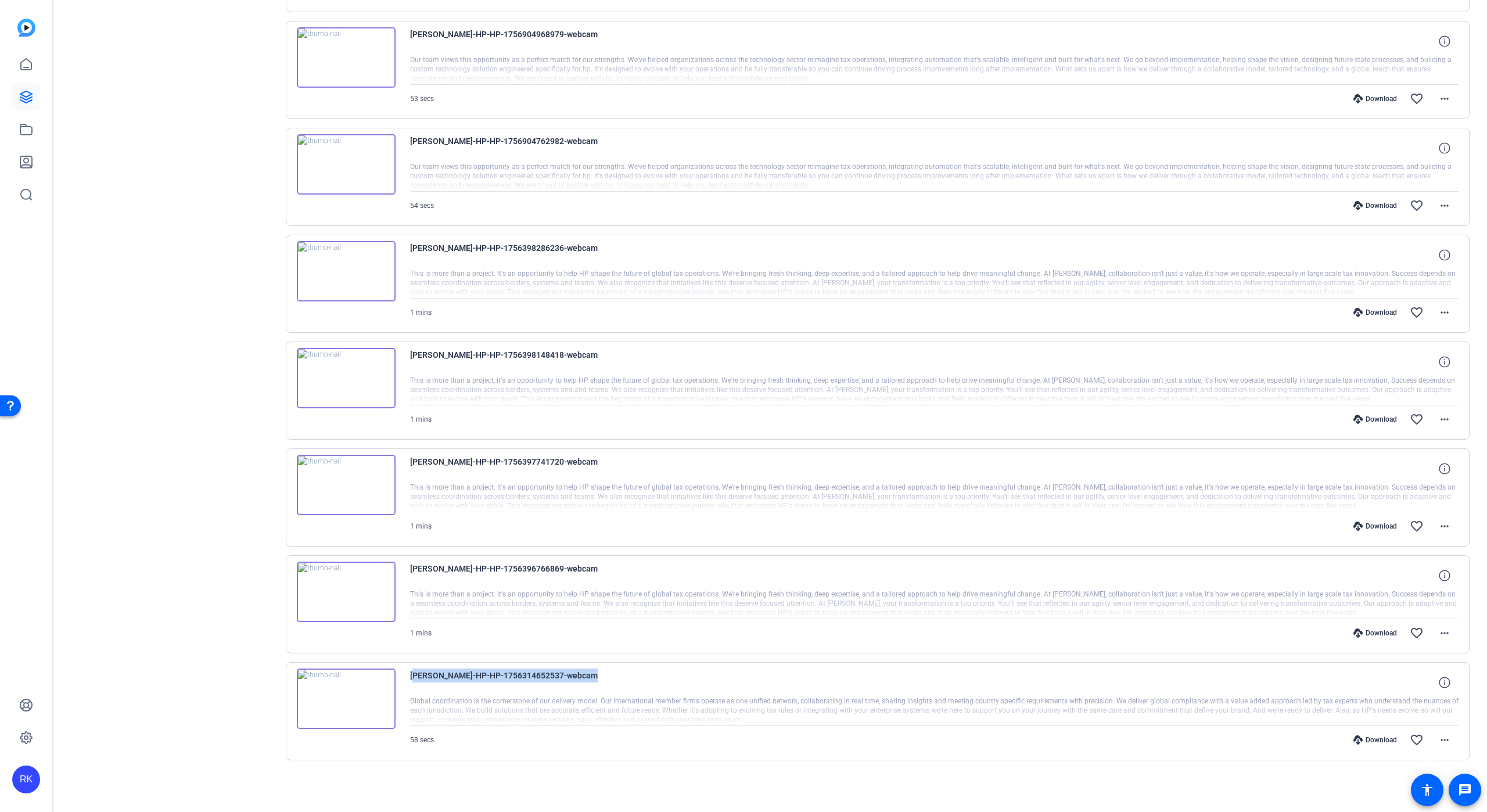
click at [363, 474] on img at bounding box center [346, 485] width 99 height 60
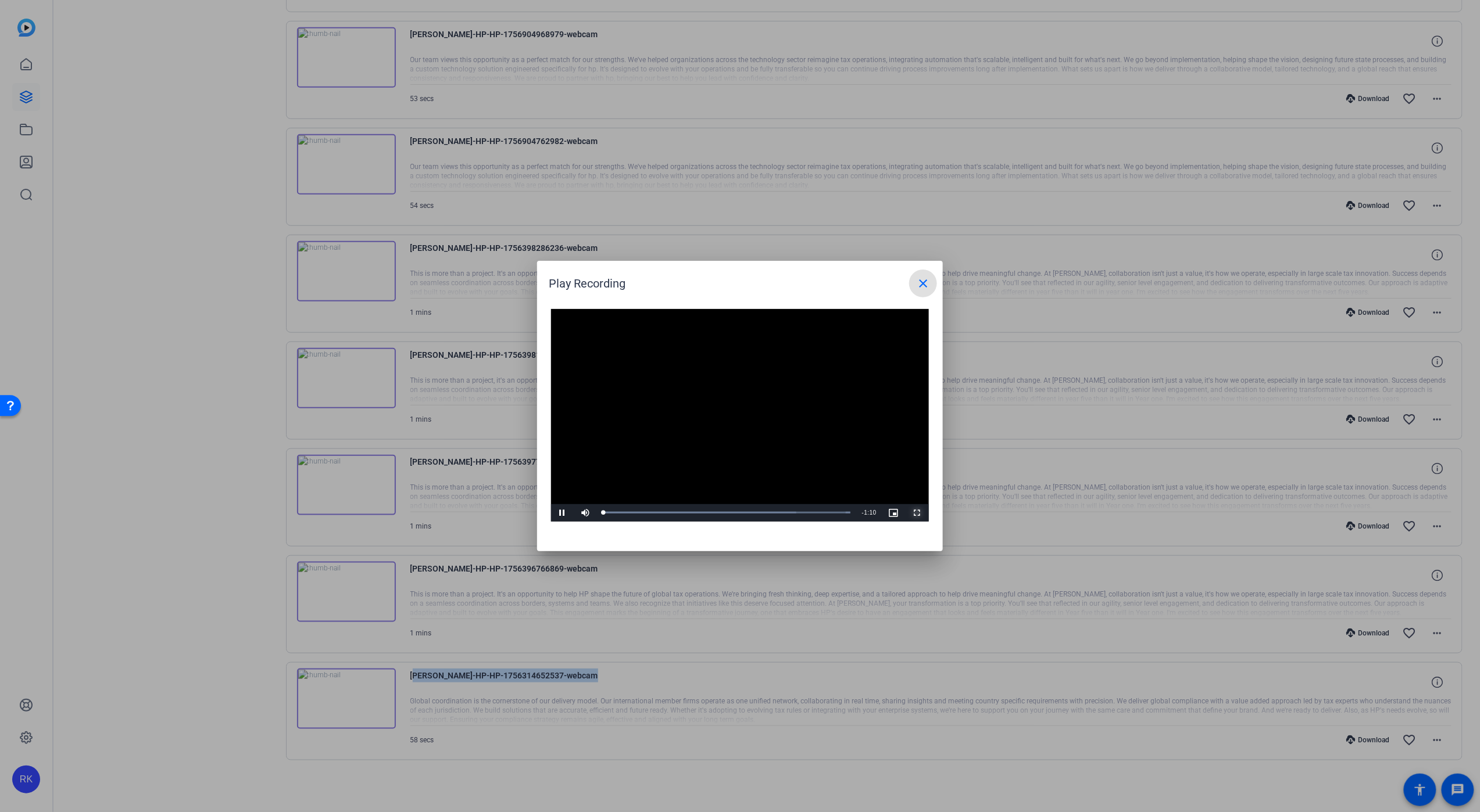
click at [917, 513] on span "Video Player" at bounding box center [917, 513] width 24 height 0
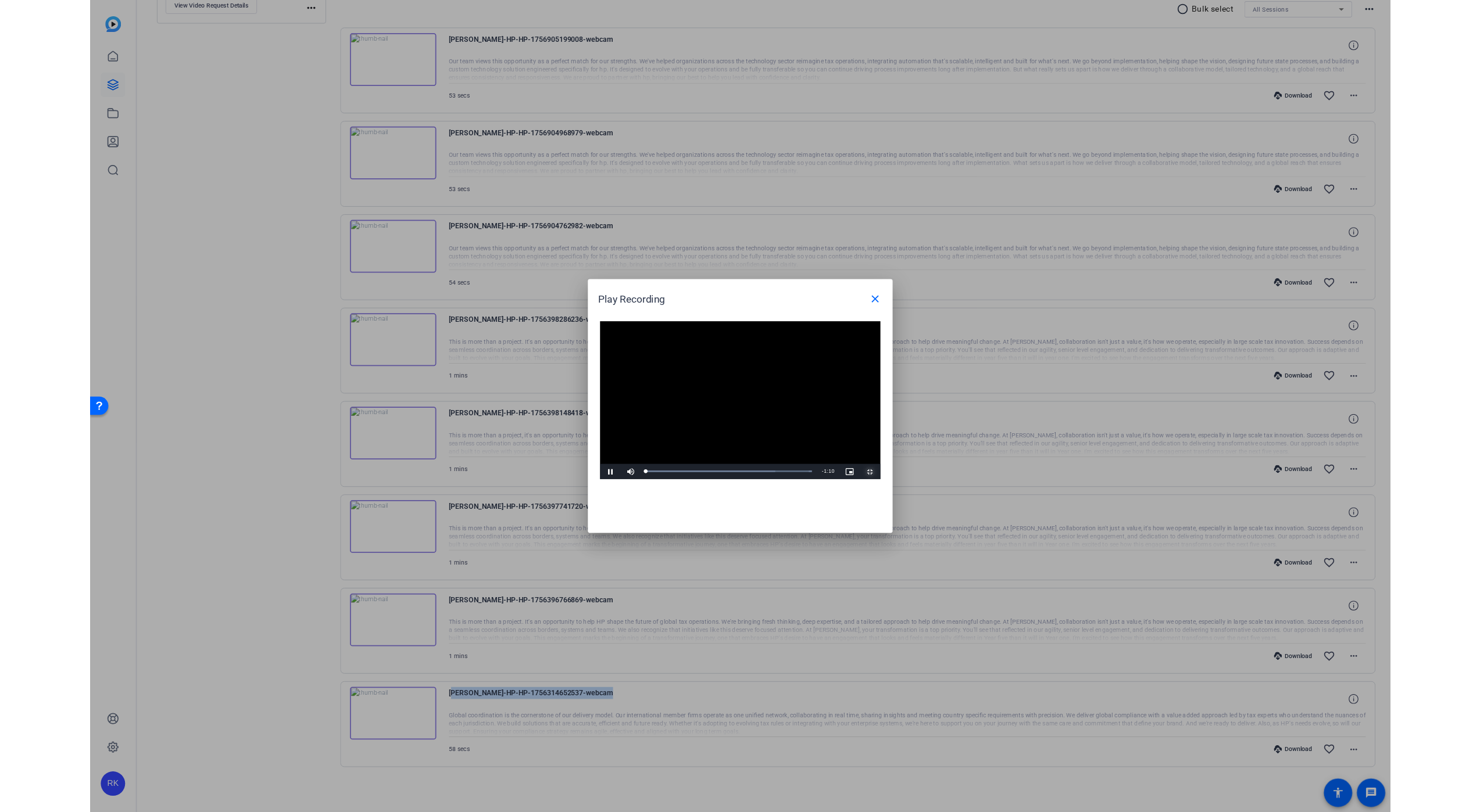
scroll to position [229, 0]
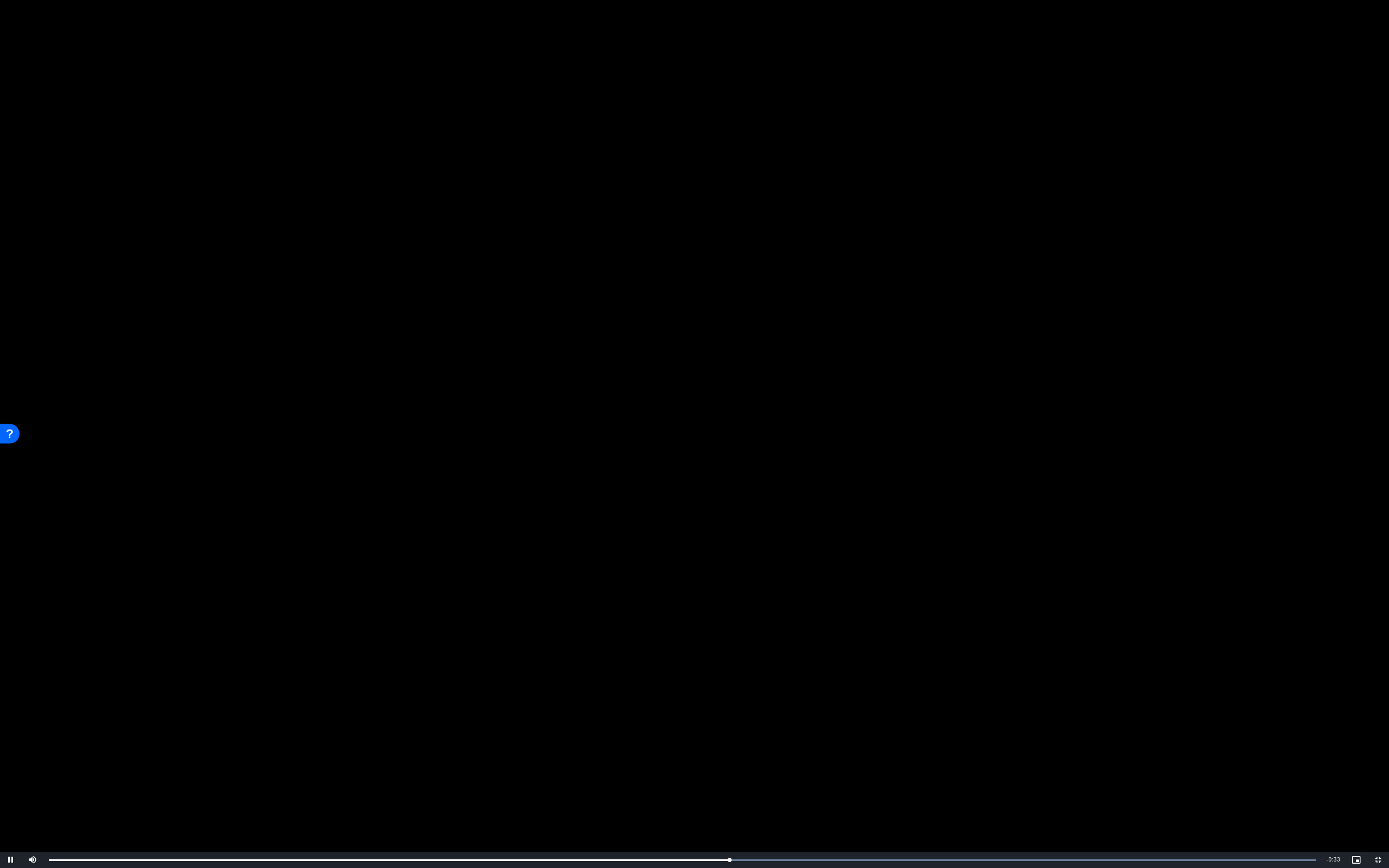
click at [511, 370] on video "Video Player" at bounding box center [694, 434] width 1389 height 868
click at [709, 411] on video "Video Player" at bounding box center [694, 434] width 1389 height 868
click at [791, 283] on video "Video Player" at bounding box center [694, 434] width 1389 height 868
click at [1376, 758] on span "Video Player" at bounding box center [1379, 860] width 22 height 0
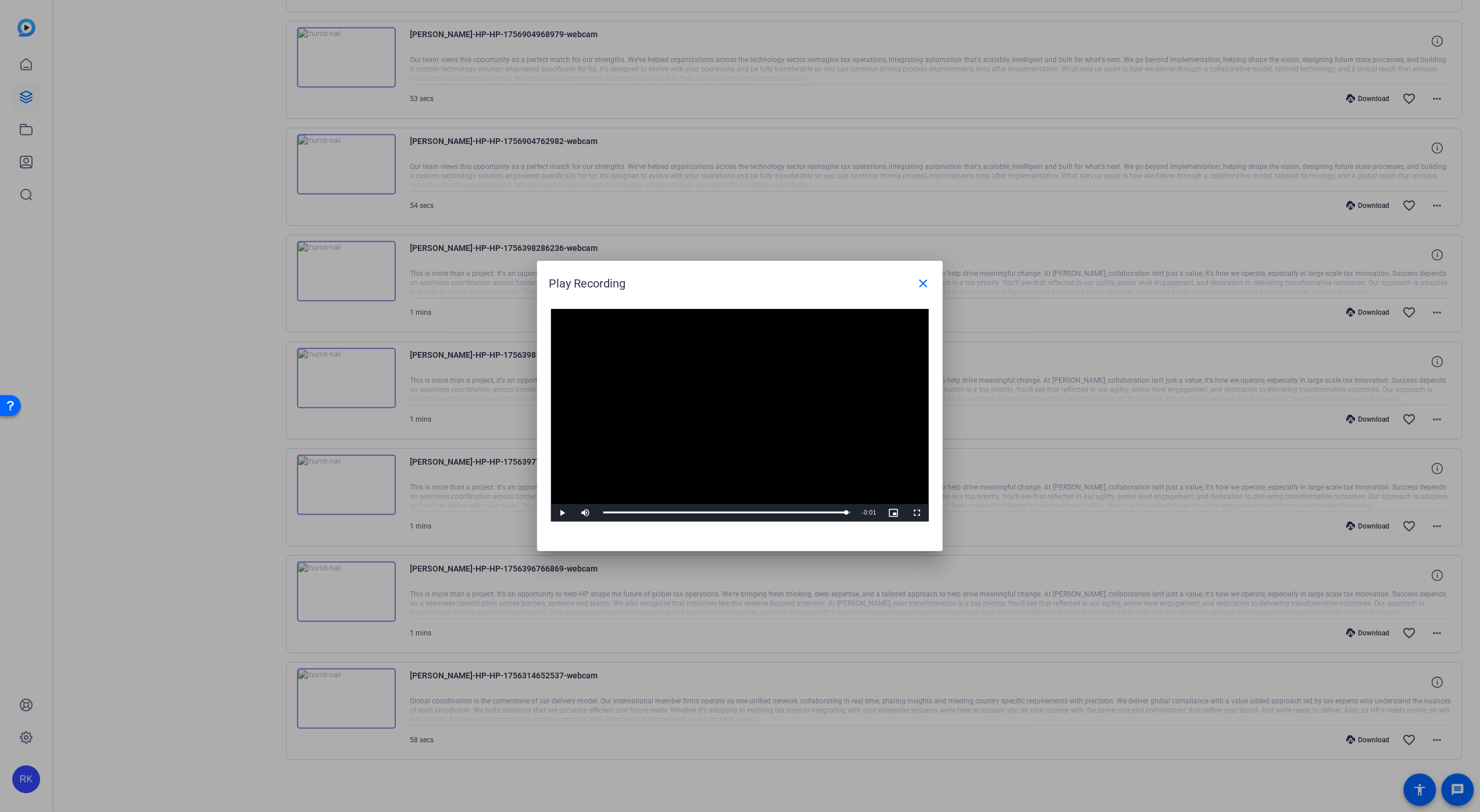
drag, startPoint x: 704, startPoint y: 284, endPoint x: 731, endPoint y: 332, distance: 55.1
click at [0, 0] on openreel-play-recording-popup "Play Recording close Video Player is loading. Play Video Play Mute Current Time…" at bounding box center [0, 0] width 0 height 0
click at [915, 513] on span "Video Player" at bounding box center [917, 513] width 24 height 0
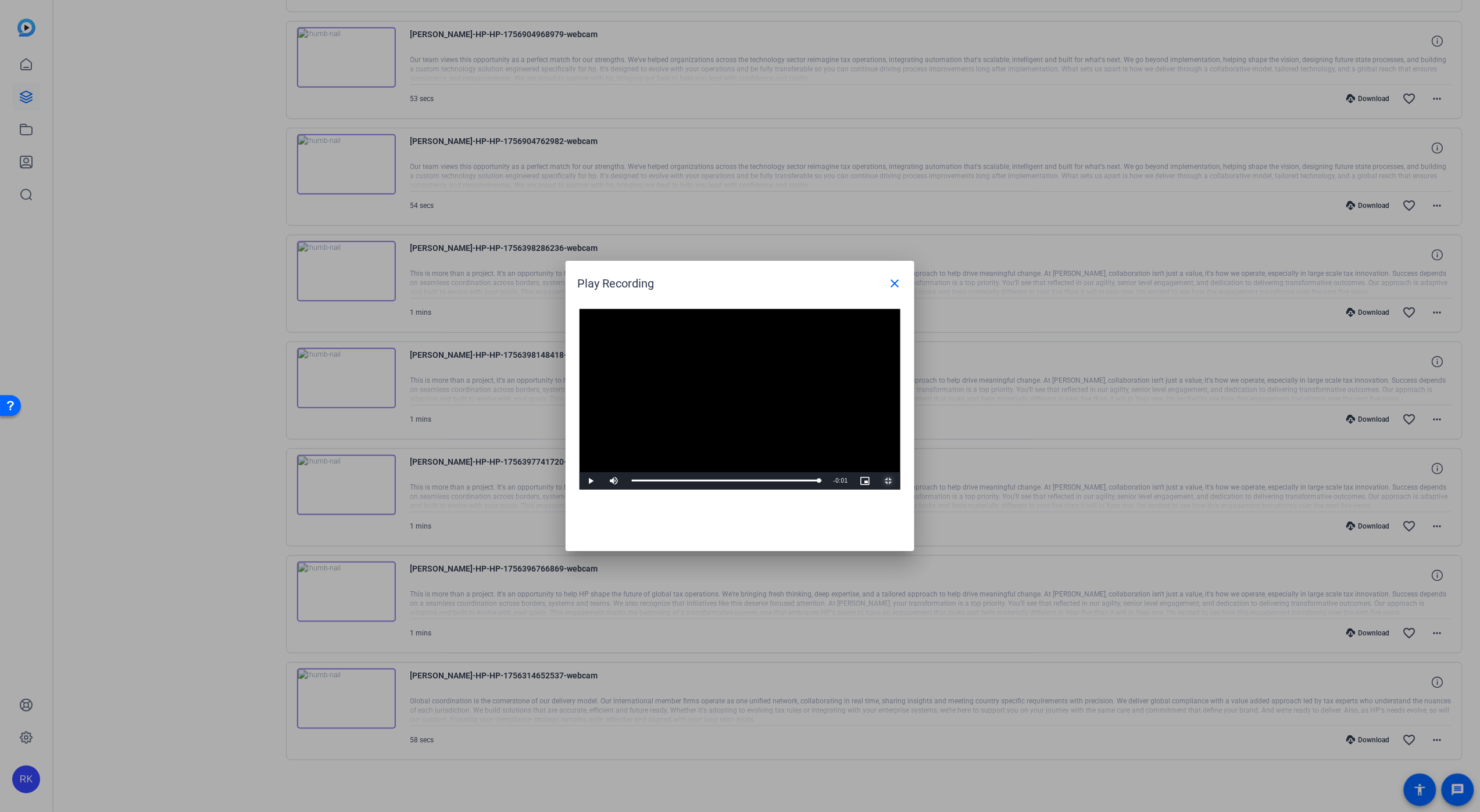
scroll to position [229, 0]
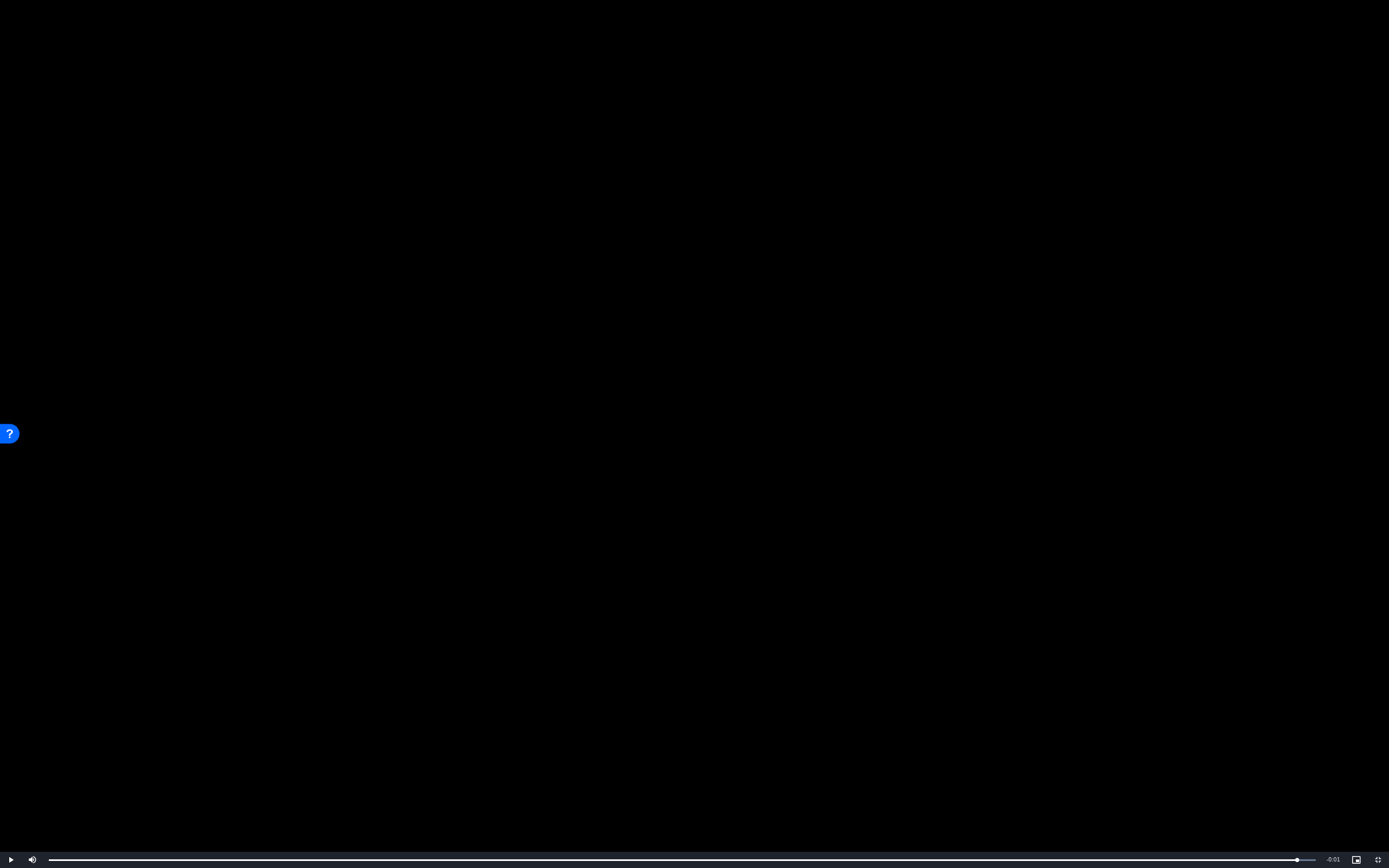
click at [987, 157] on video "Video Player" at bounding box center [694, 434] width 1389 height 868
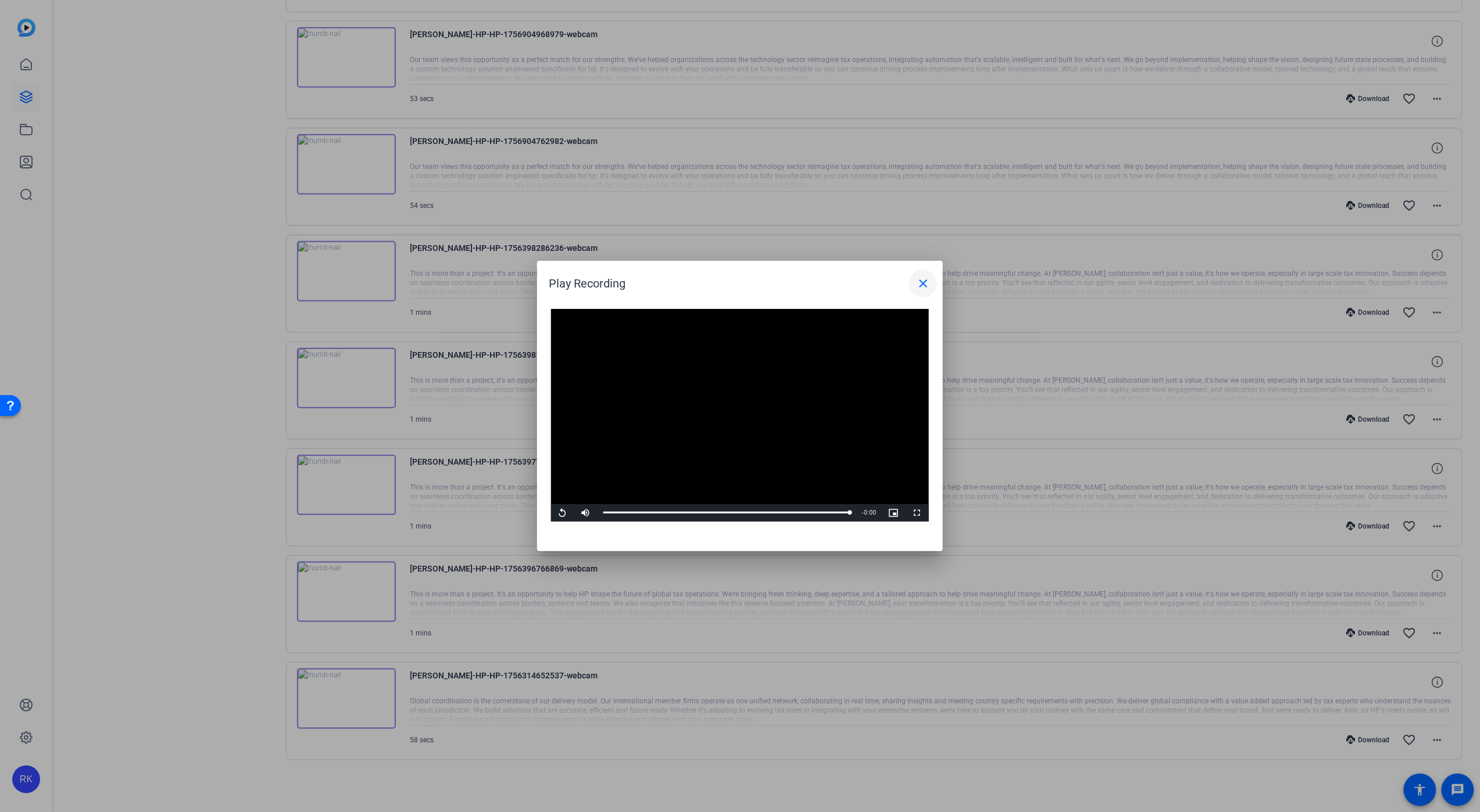
click at [925, 281] on mat-icon "close" at bounding box center [923, 283] width 14 height 14
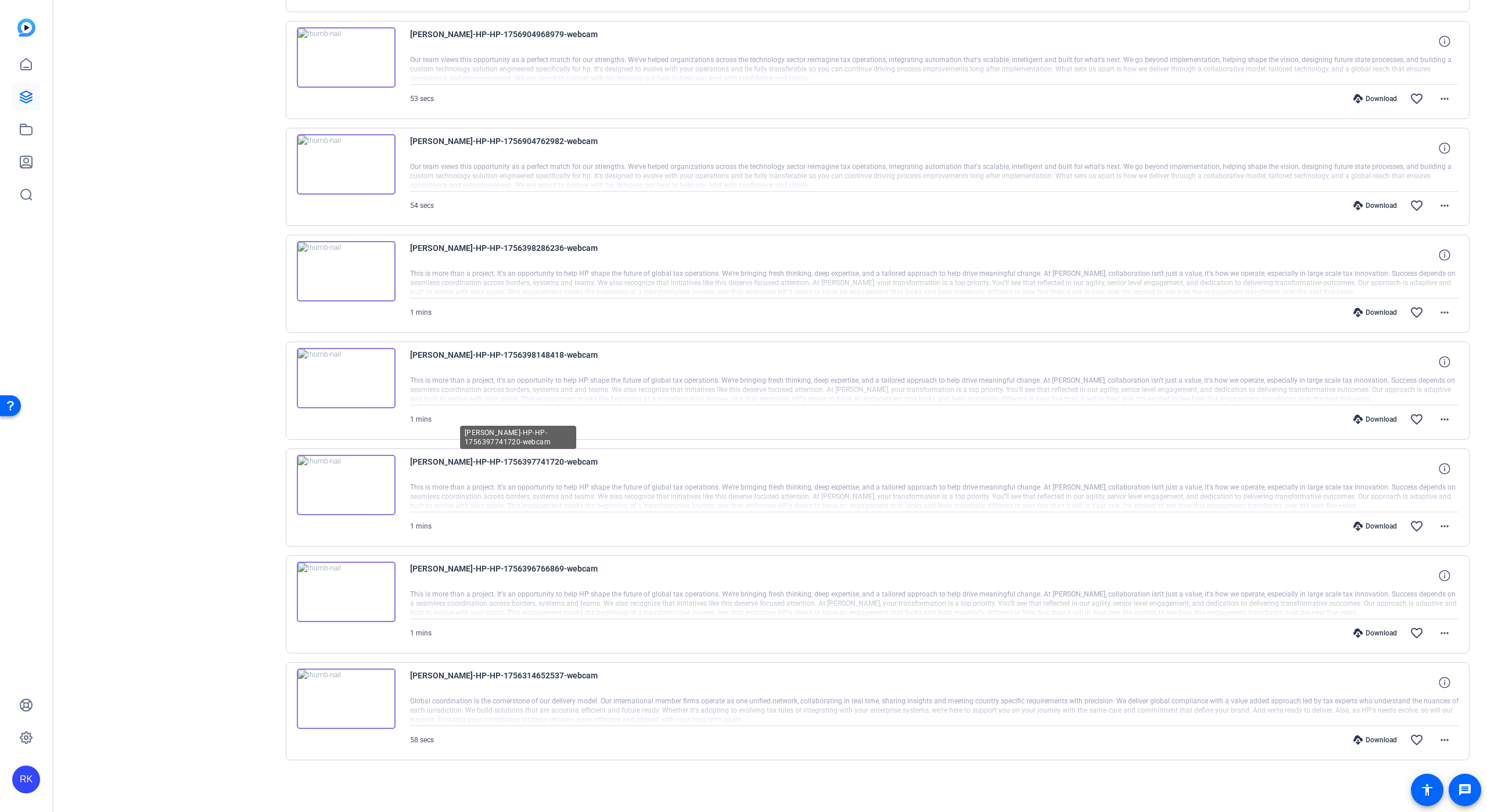
drag, startPoint x: 412, startPoint y: 459, endPoint x: 594, endPoint y: 467, distance: 182.2
click at [594, 467] on span "[PERSON_NAME]-HP-HP-1756397741720-webcam" at bounding box center [518, 469] width 215 height 28
copy span "[PERSON_NAME]-HP-HP-1756397741720-webcam"
click at [381, 588] on img at bounding box center [346, 591] width 99 height 60
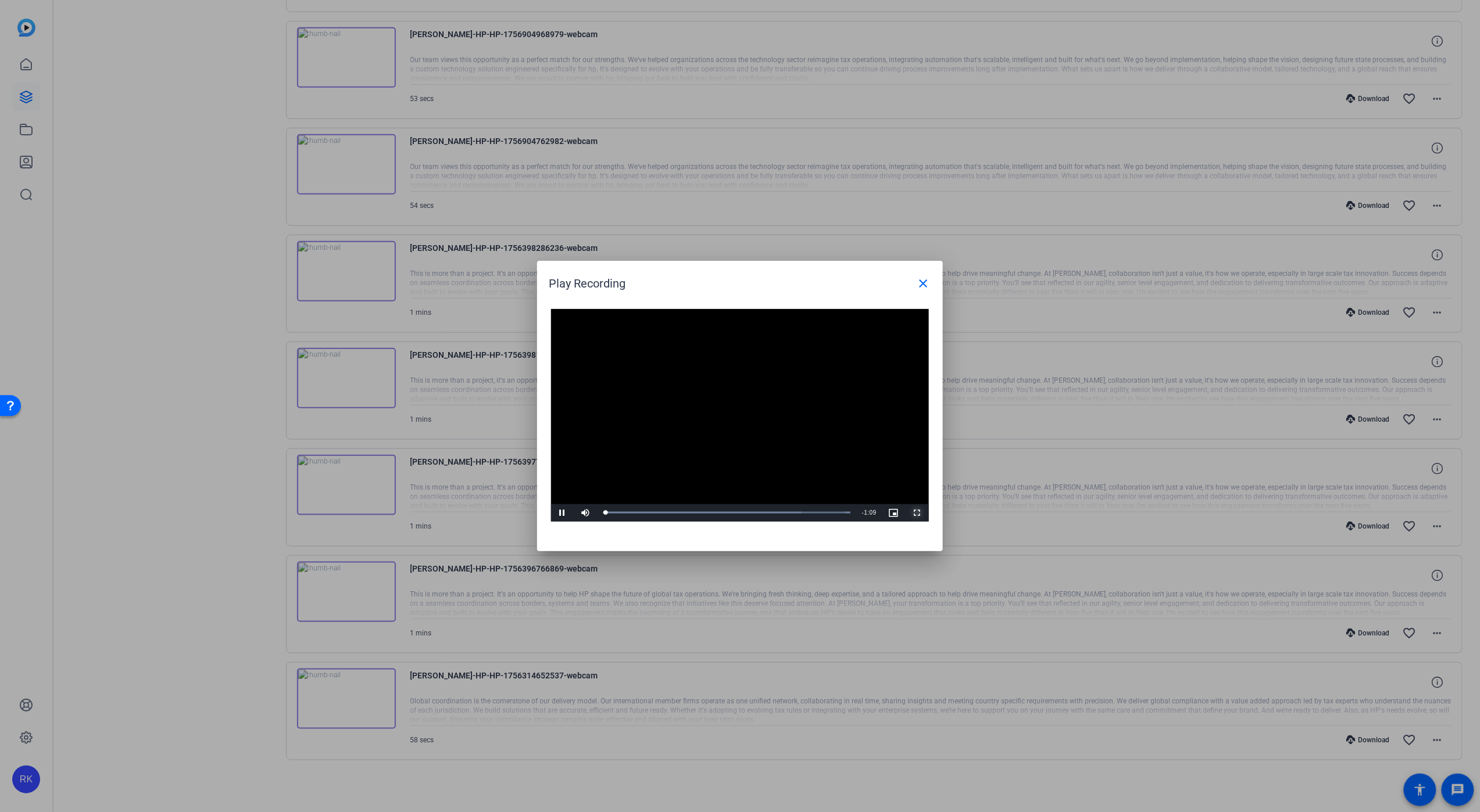
click at [921, 513] on span "Video Player" at bounding box center [917, 513] width 24 height 0
drag, startPoint x: 763, startPoint y: 273, endPoint x: 765, endPoint y: 265, distance: 8.2
click at [765, 265] on h1 "Play Recording close" at bounding box center [740, 279] width 406 height 37
click at [923, 283] on mat-icon "close" at bounding box center [923, 283] width 14 height 14
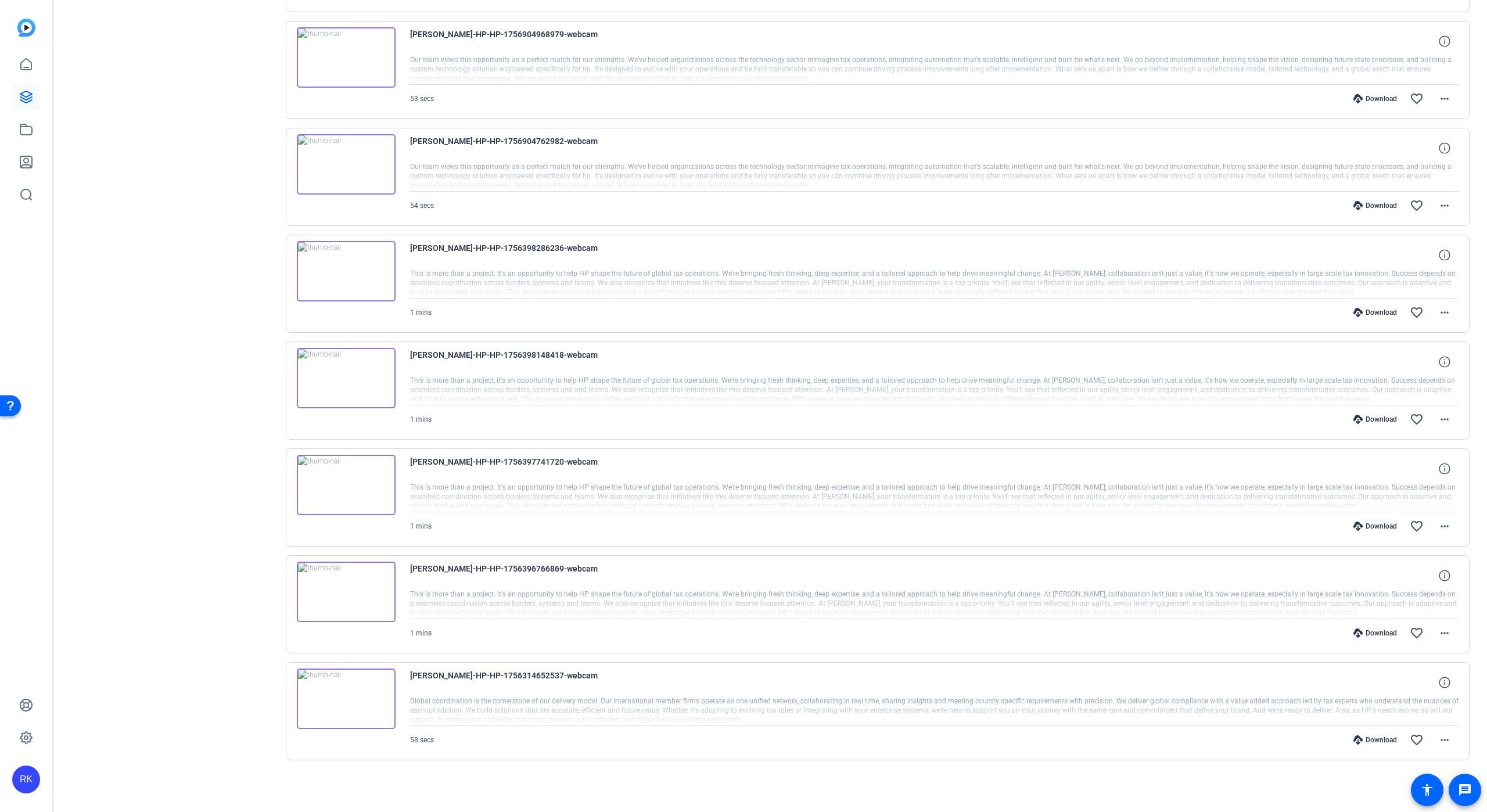
click at [1370, 739] on div "Download" at bounding box center [1375, 740] width 55 height 9
click at [1370, 521] on div "Download" at bounding box center [1375, 526] width 55 height 9
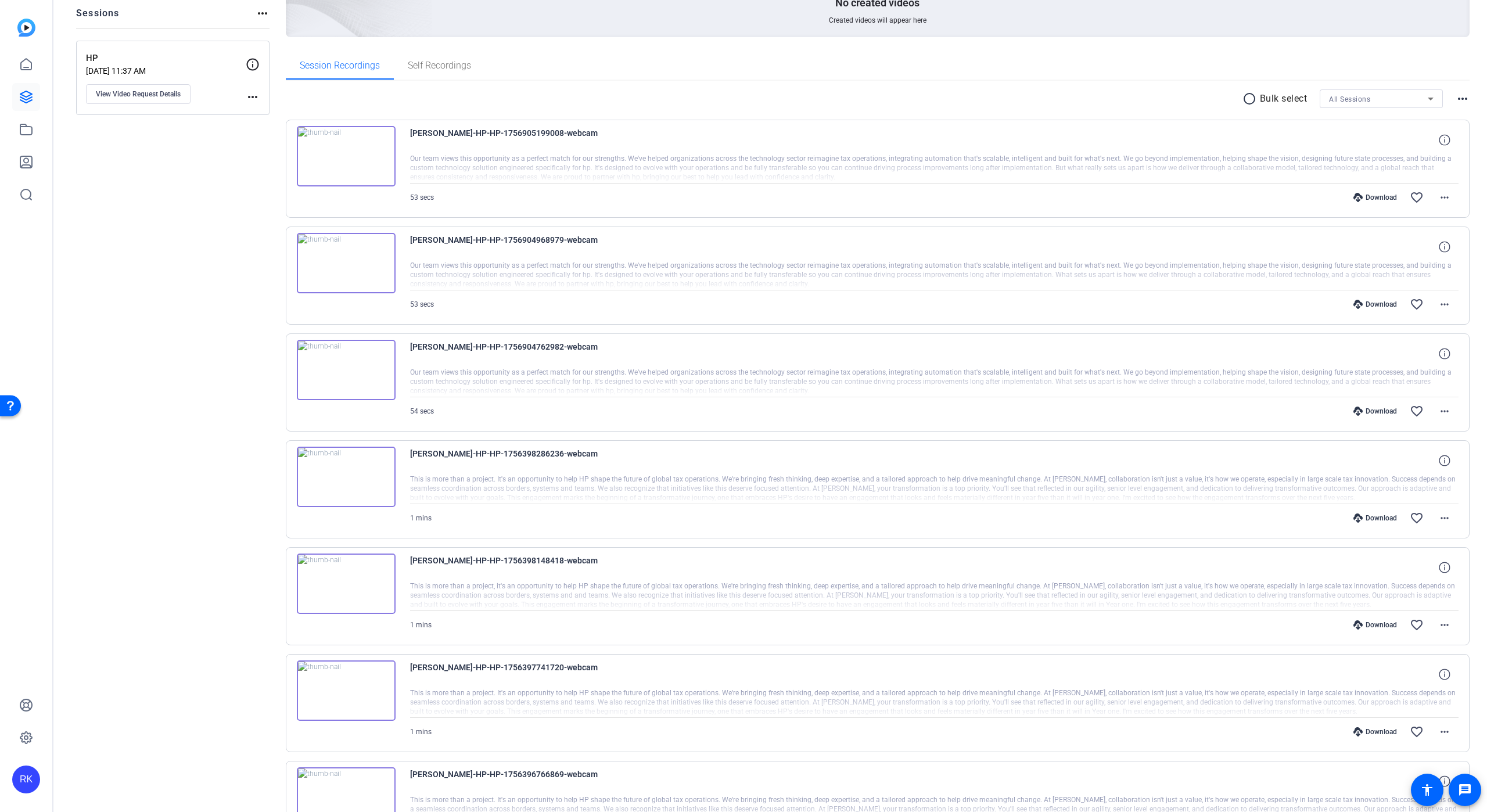
scroll to position [35, 0]
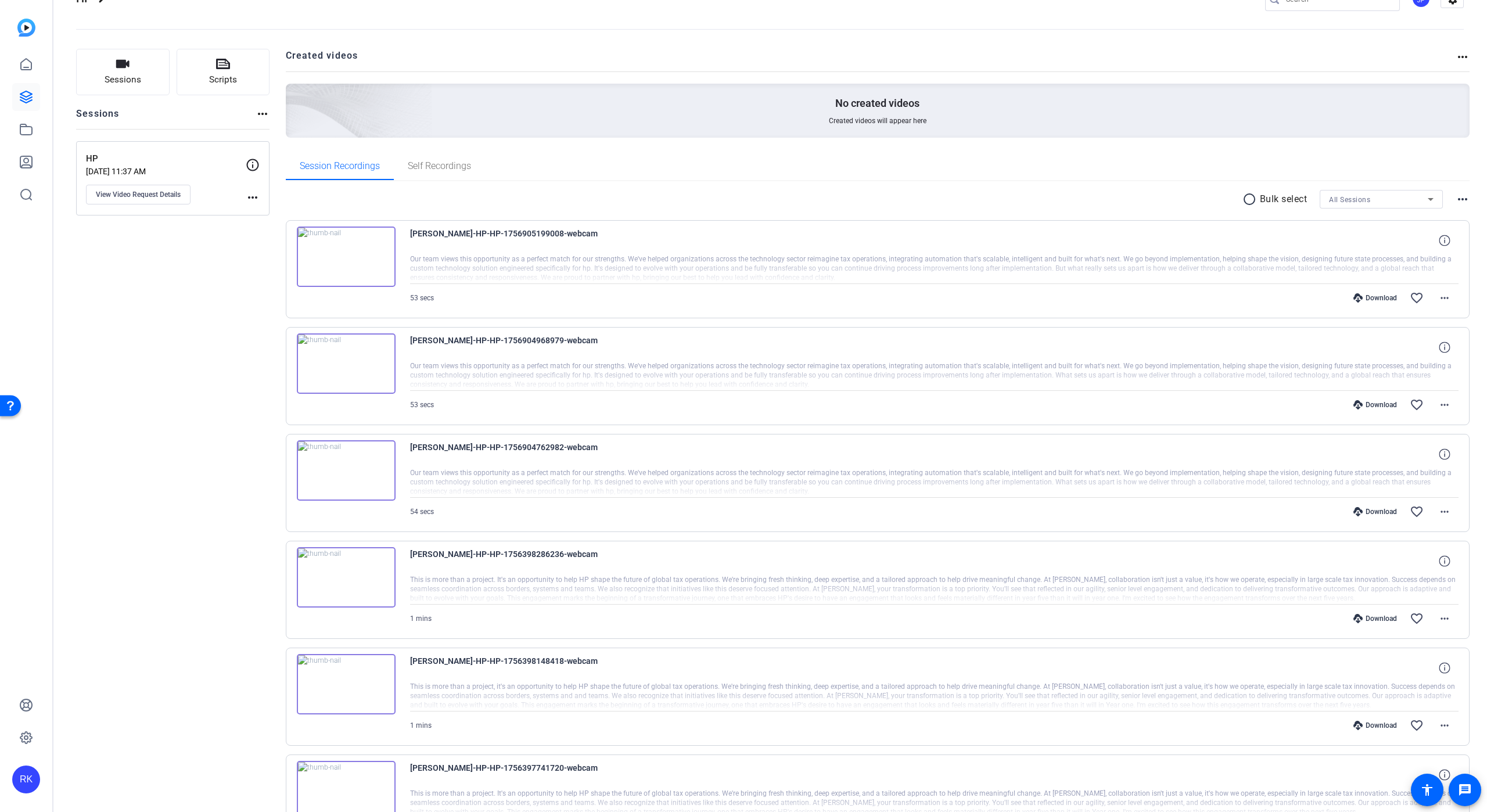
click at [361, 463] on img at bounding box center [346, 470] width 99 height 60
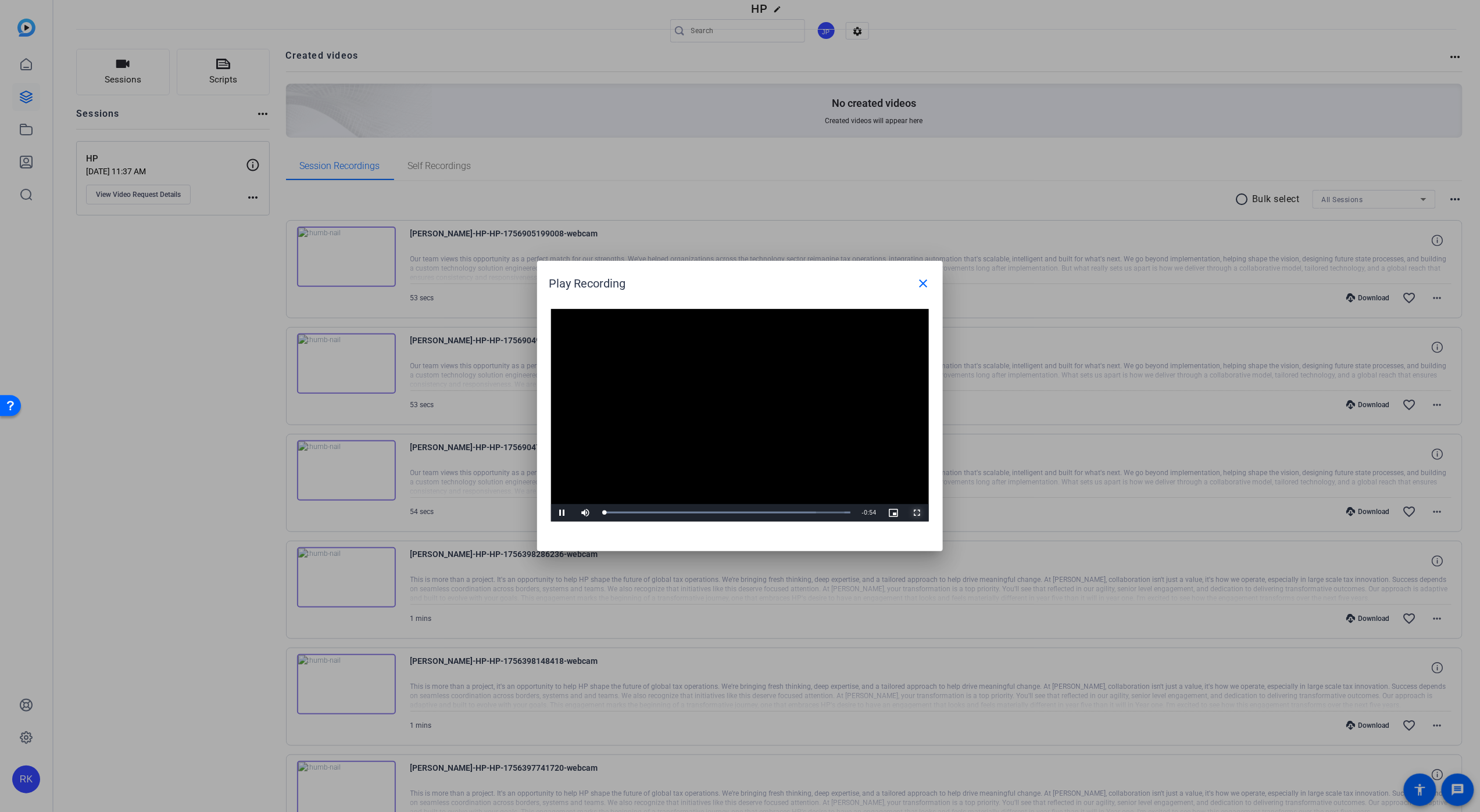
click at [917, 513] on span "Video Player" at bounding box center [917, 513] width 24 height 0
click at [921, 280] on mat-icon "close" at bounding box center [923, 283] width 14 height 14
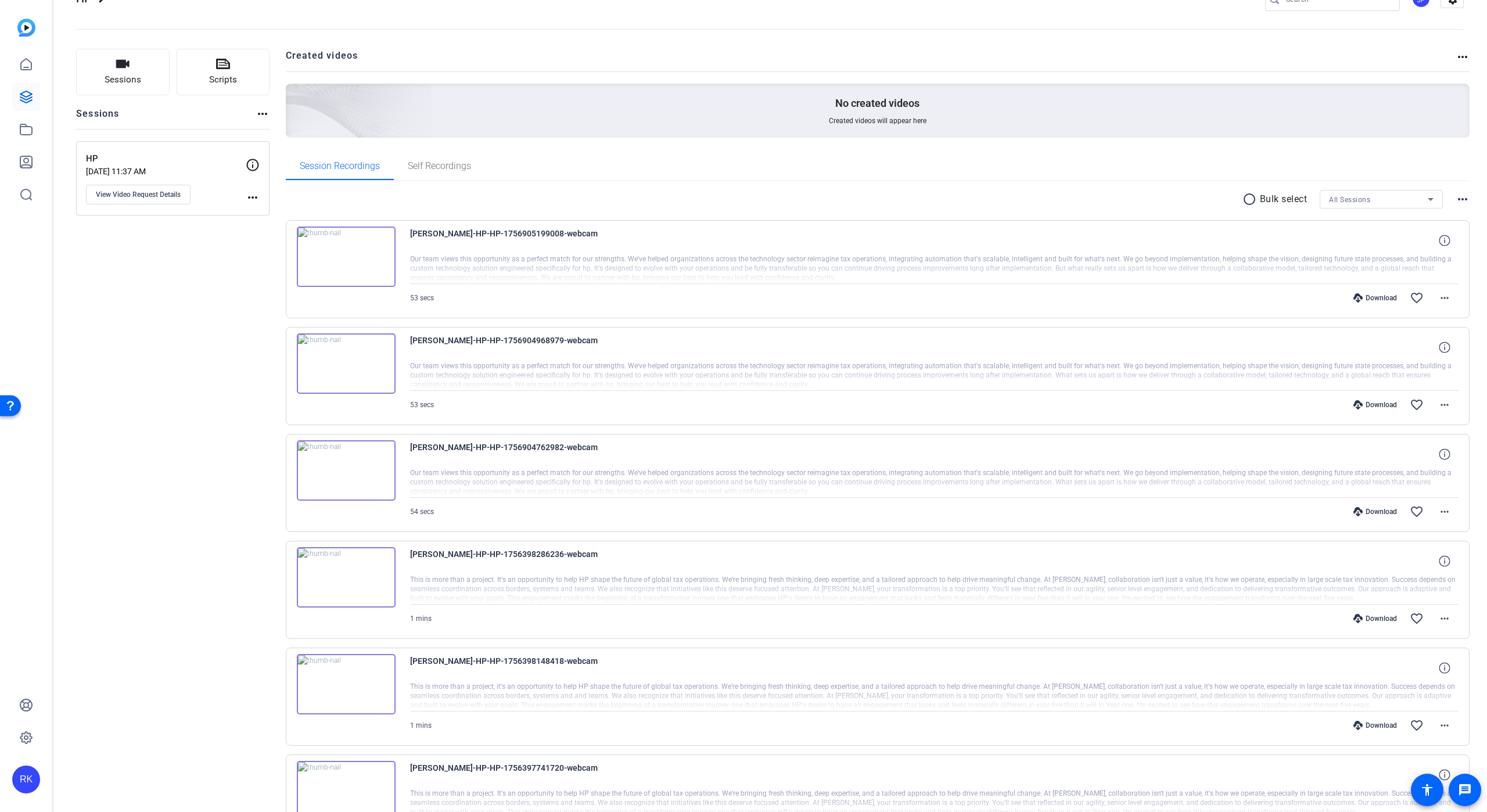
click at [1365, 512] on div "Download" at bounding box center [1375, 512] width 55 height 9
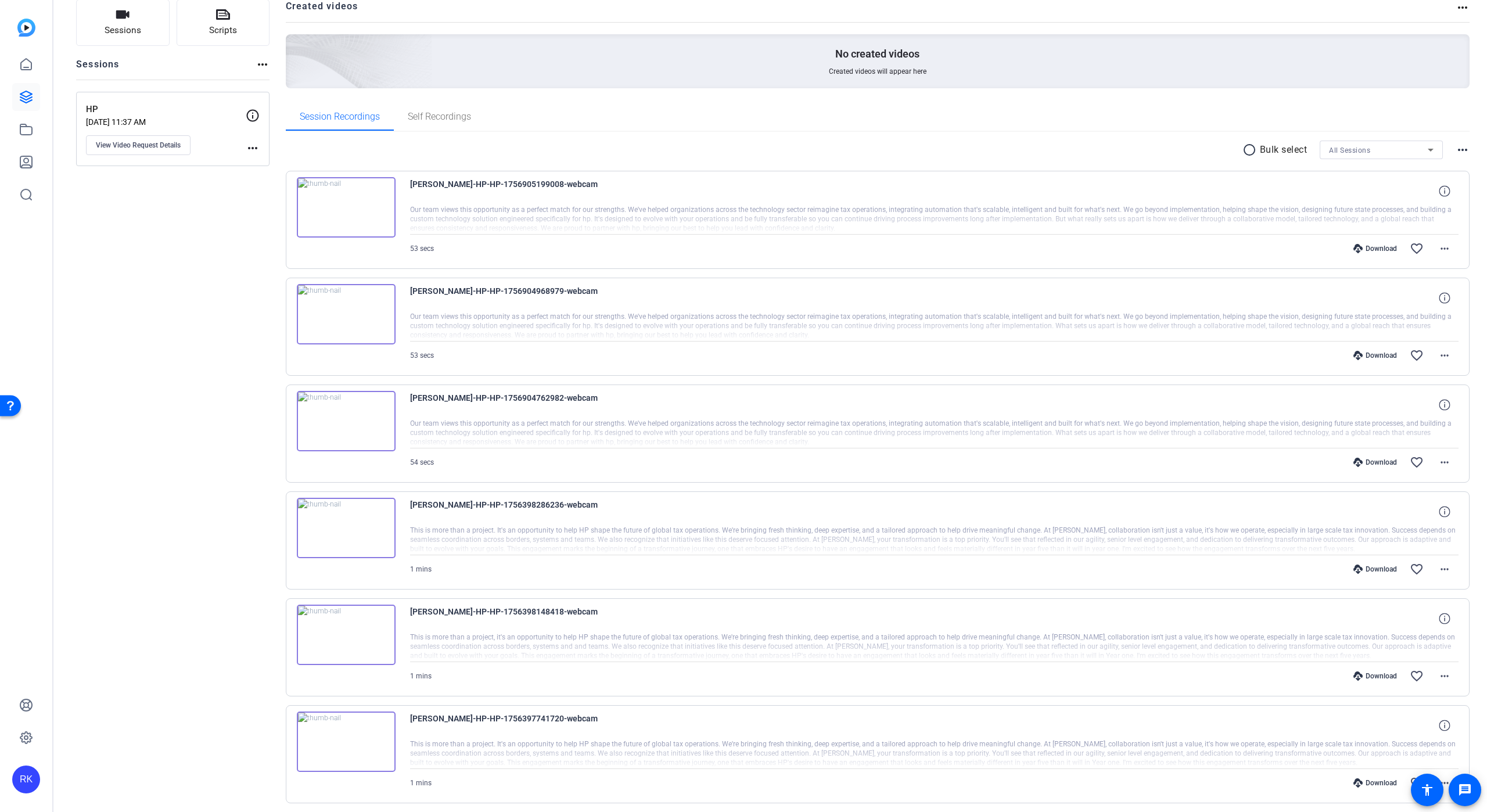
scroll to position [0, 0]
